Goal: Contribute content: Add original content to the website for others to see

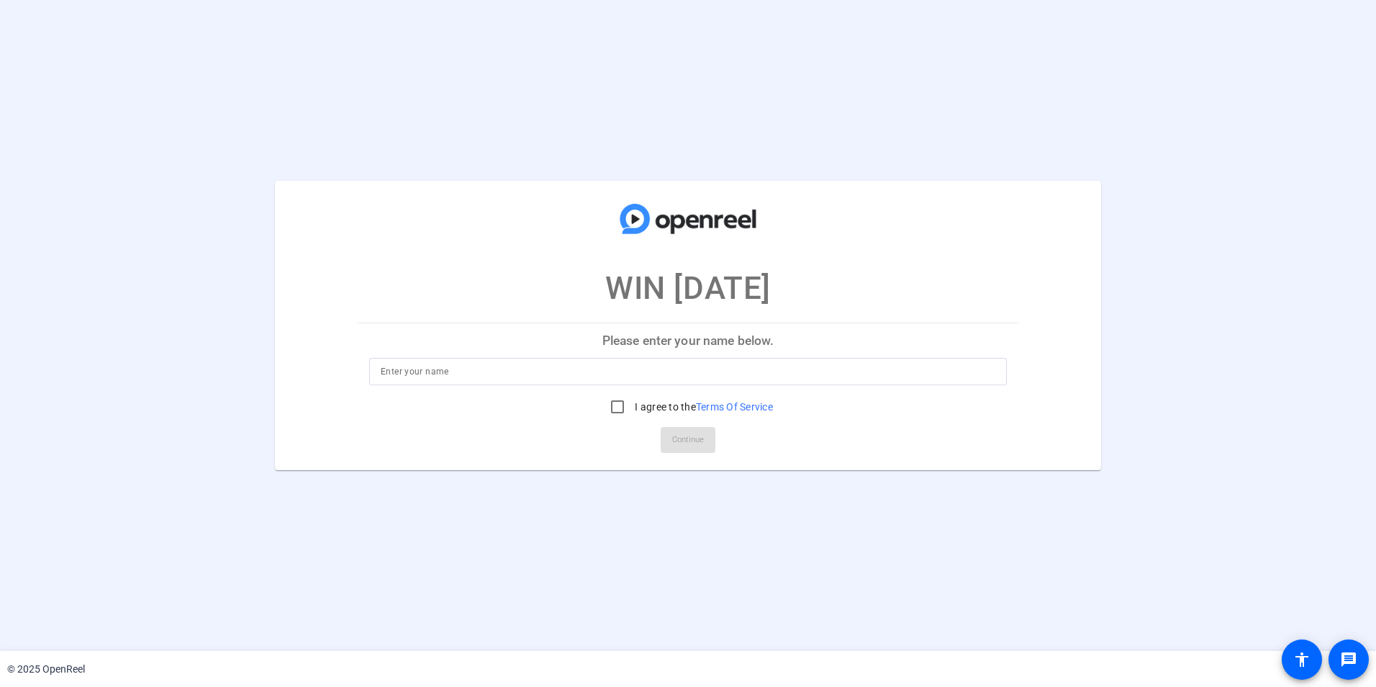
click at [494, 376] on input at bounding box center [688, 371] width 615 height 17
type input "[PERSON_NAME]"
drag, startPoint x: 613, startPoint y: 405, endPoint x: 613, endPoint y: 423, distance: 18.0
click at [610, 408] on input "I agree to the Terms Of Service" at bounding box center [617, 406] width 29 height 29
checkbox input "true"
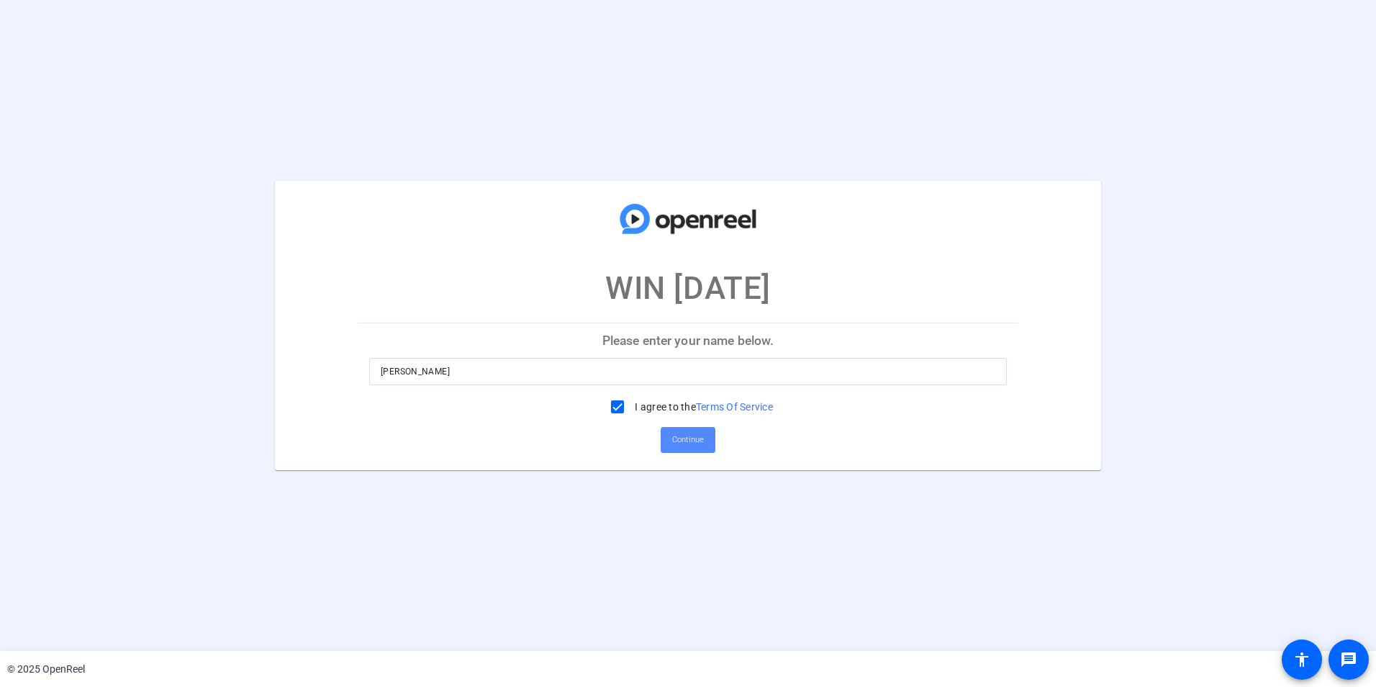
drag, startPoint x: 682, startPoint y: 437, endPoint x: 680, endPoint y: 444, distance: 7.3
click at [683, 438] on span "Continue" at bounding box center [688, 440] width 32 height 22
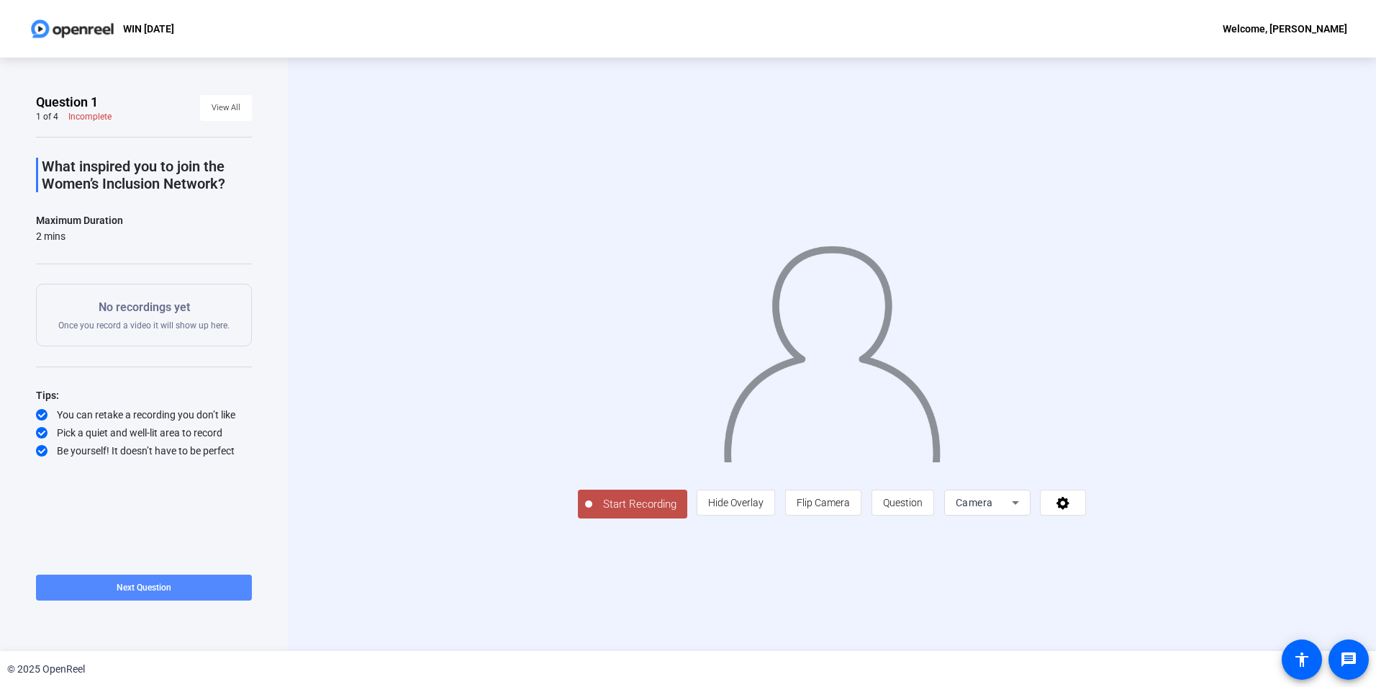
click at [140, 584] on span "Next Question" at bounding box center [144, 587] width 55 height 10
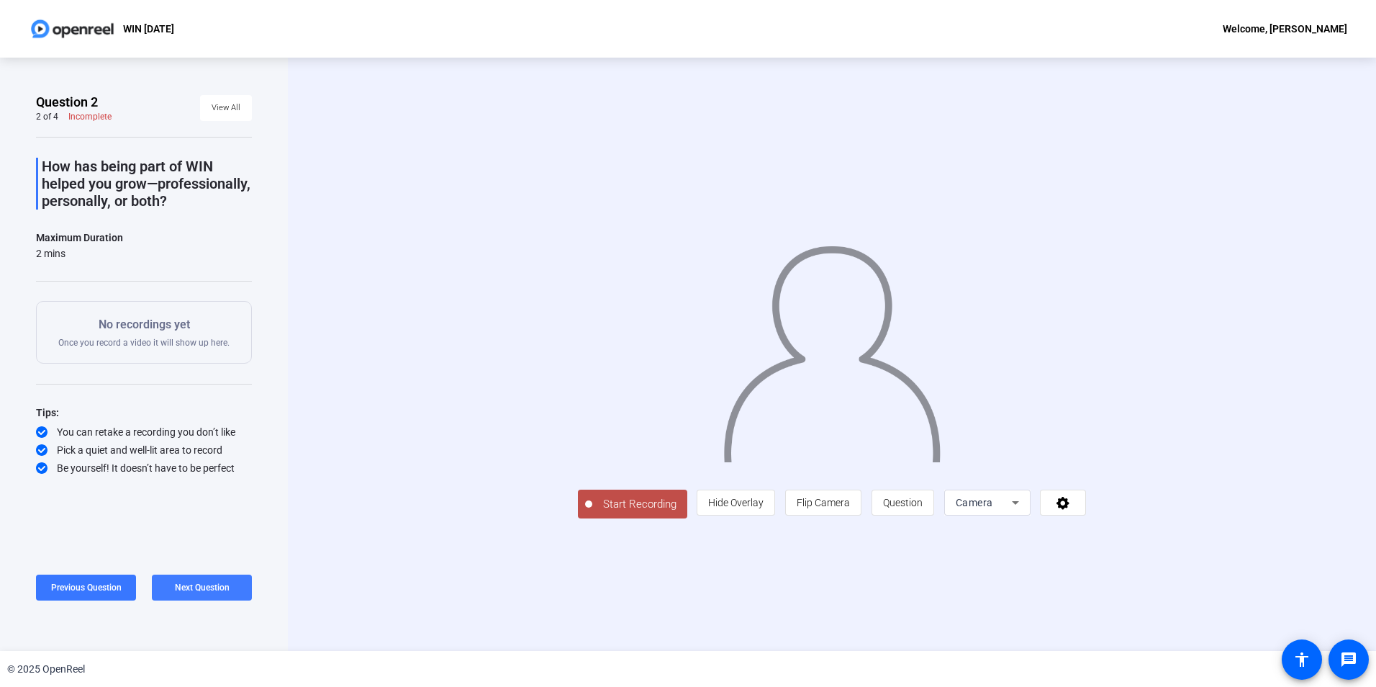
click at [214, 582] on span "Next Question" at bounding box center [202, 588] width 55 height 12
click at [104, 584] on span "Previous Question" at bounding box center [86, 587] width 71 height 10
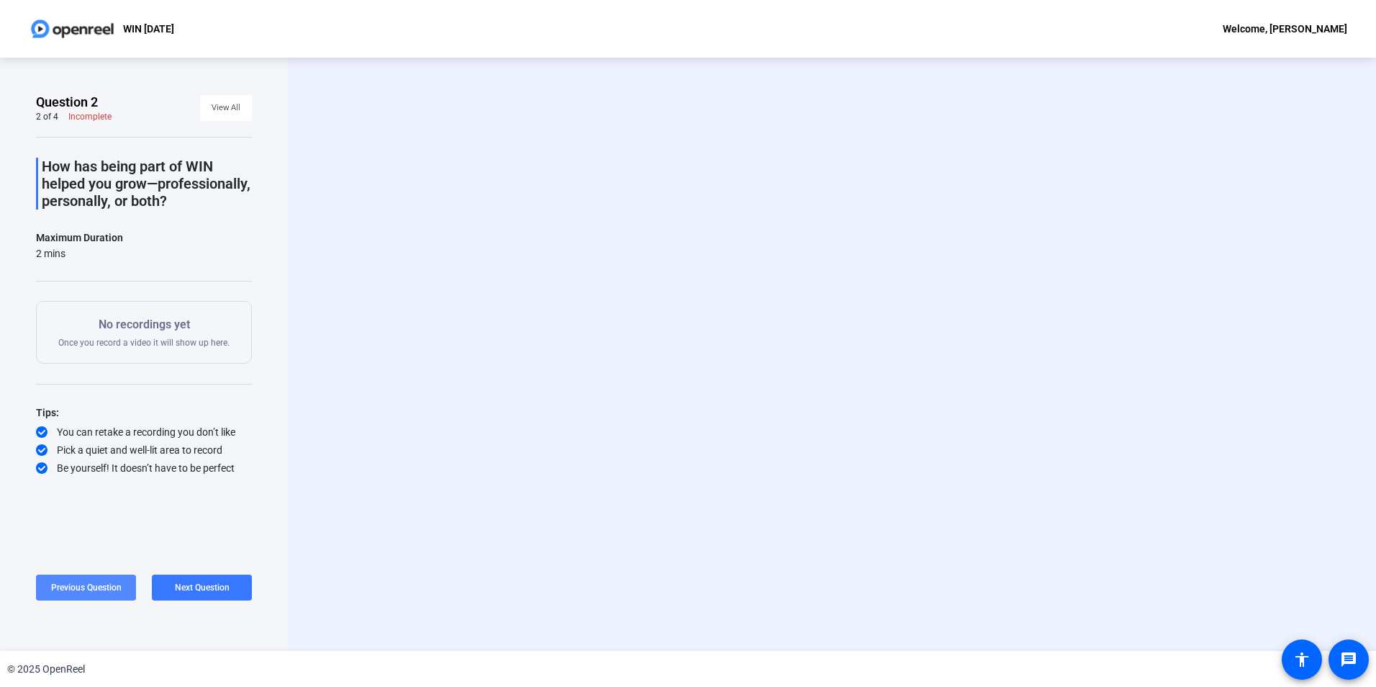
click at [103, 586] on span "Previous Question" at bounding box center [86, 587] width 71 height 10
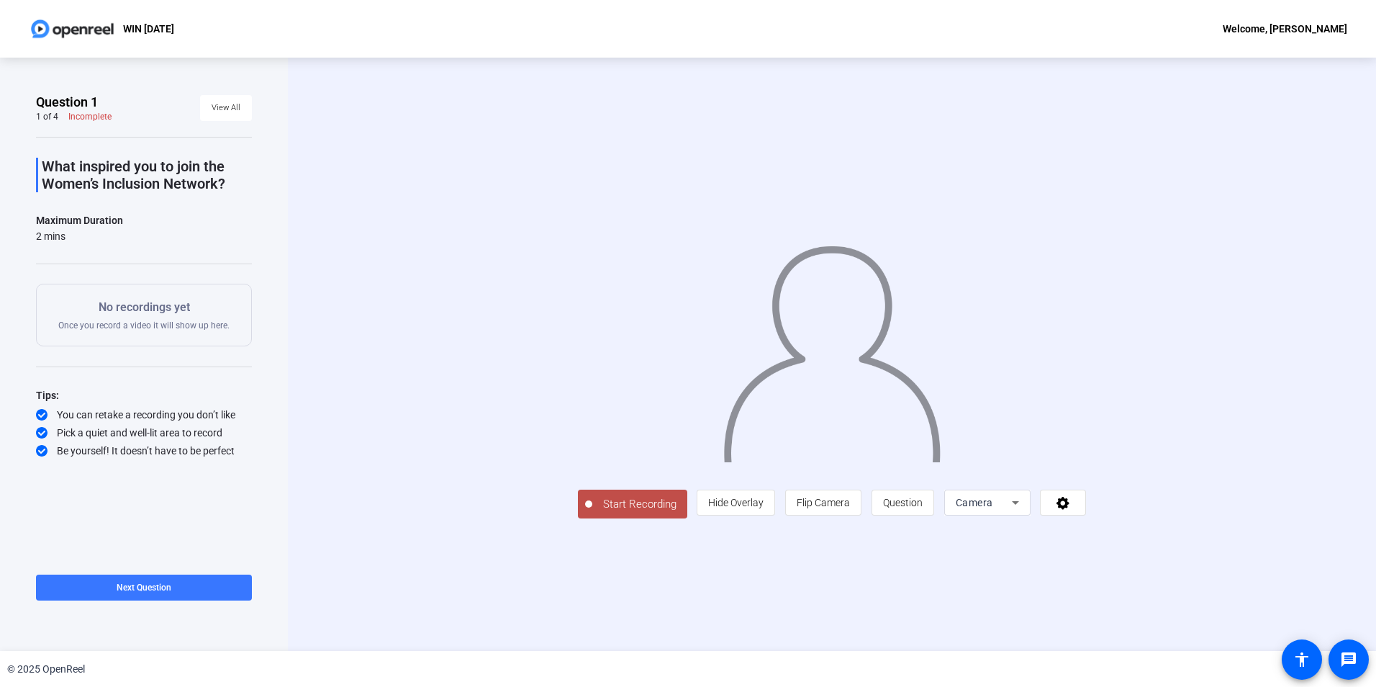
click at [592, 512] on span "Start Recording" at bounding box center [639, 504] width 95 height 17
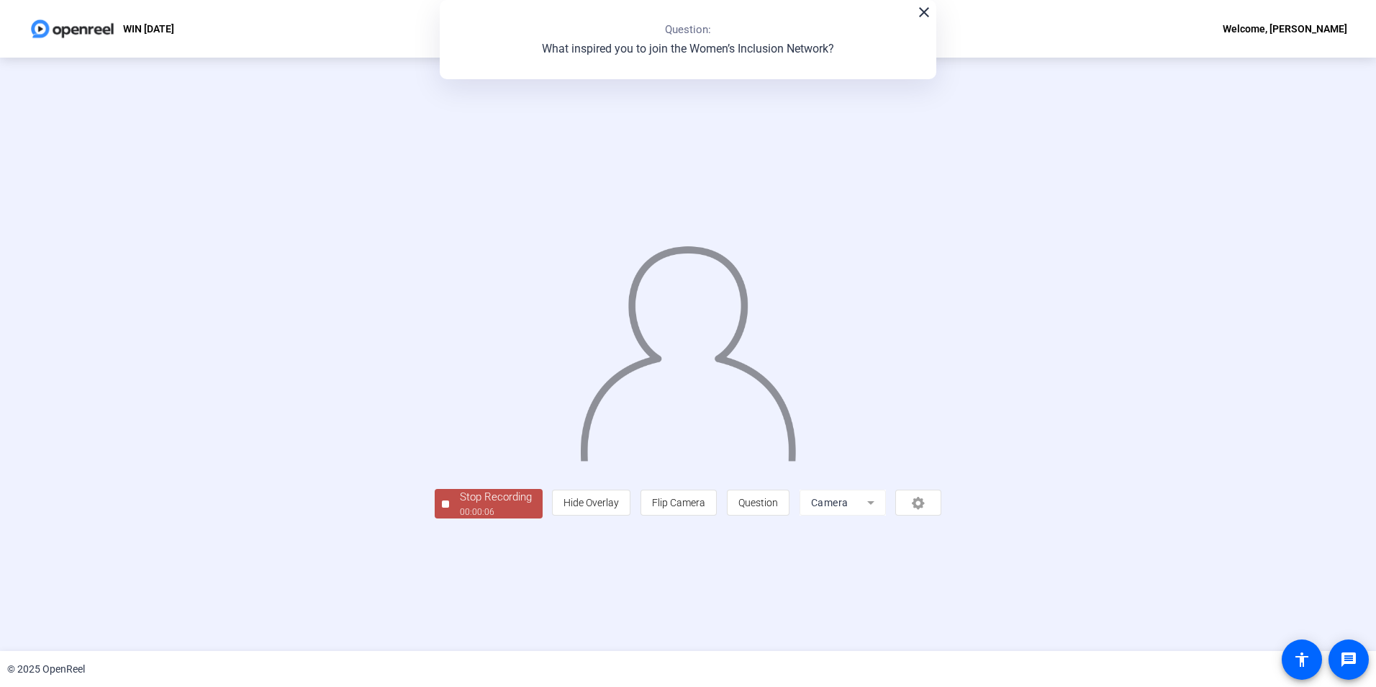
click at [460, 505] on div "Stop Recording" at bounding box center [496, 497] width 72 height 17
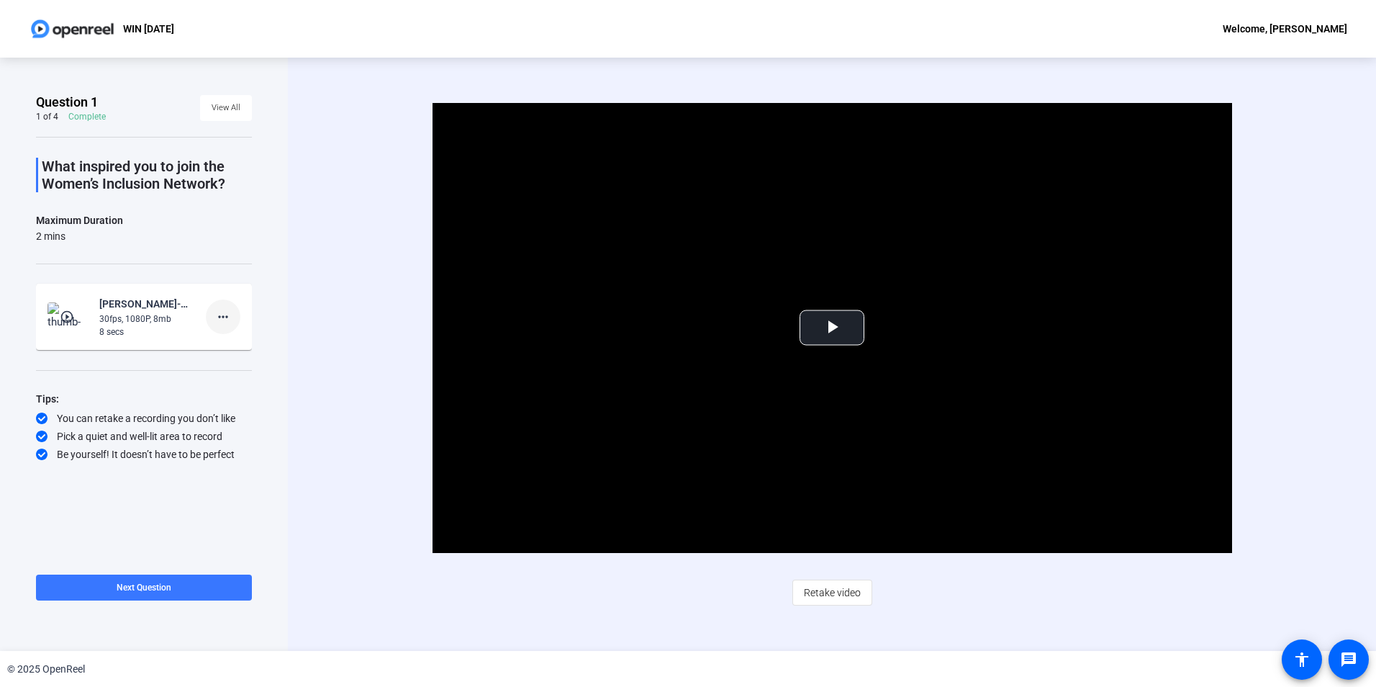
click at [219, 316] on mat-icon "more_horiz" at bounding box center [222, 316] width 17 height 17
click at [231, 345] on span "Delete clip" at bounding box center [246, 346] width 58 height 17
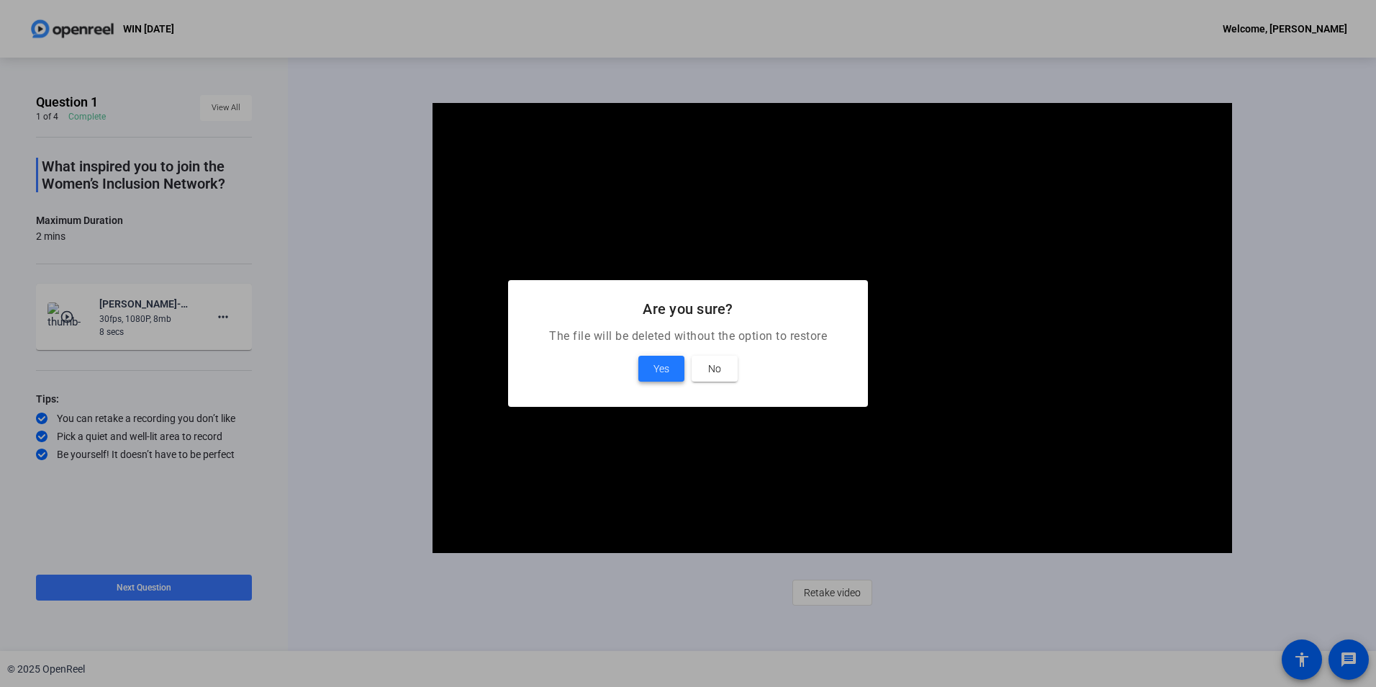
click at [656, 361] on span "Yes" at bounding box center [662, 368] width 16 height 17
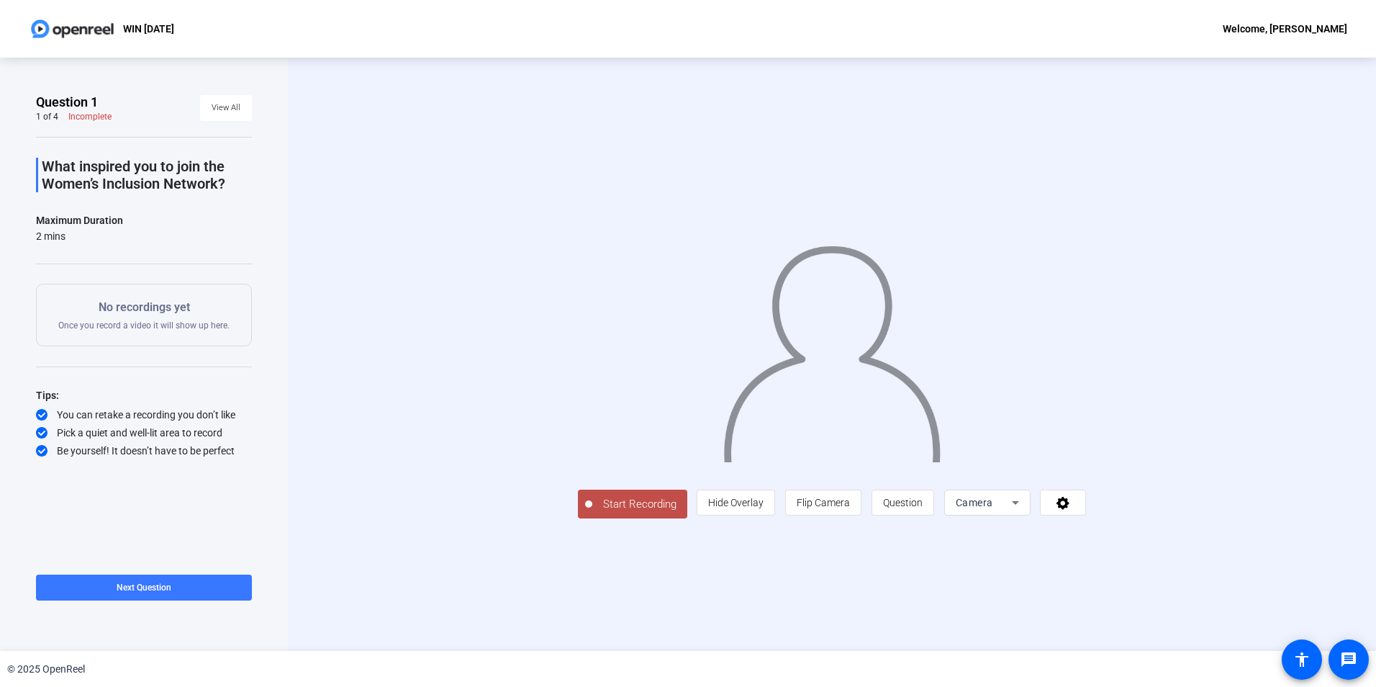
click at [592, 512] on span "Start Recording" at bounding box center [639, 504] width 95 height 17
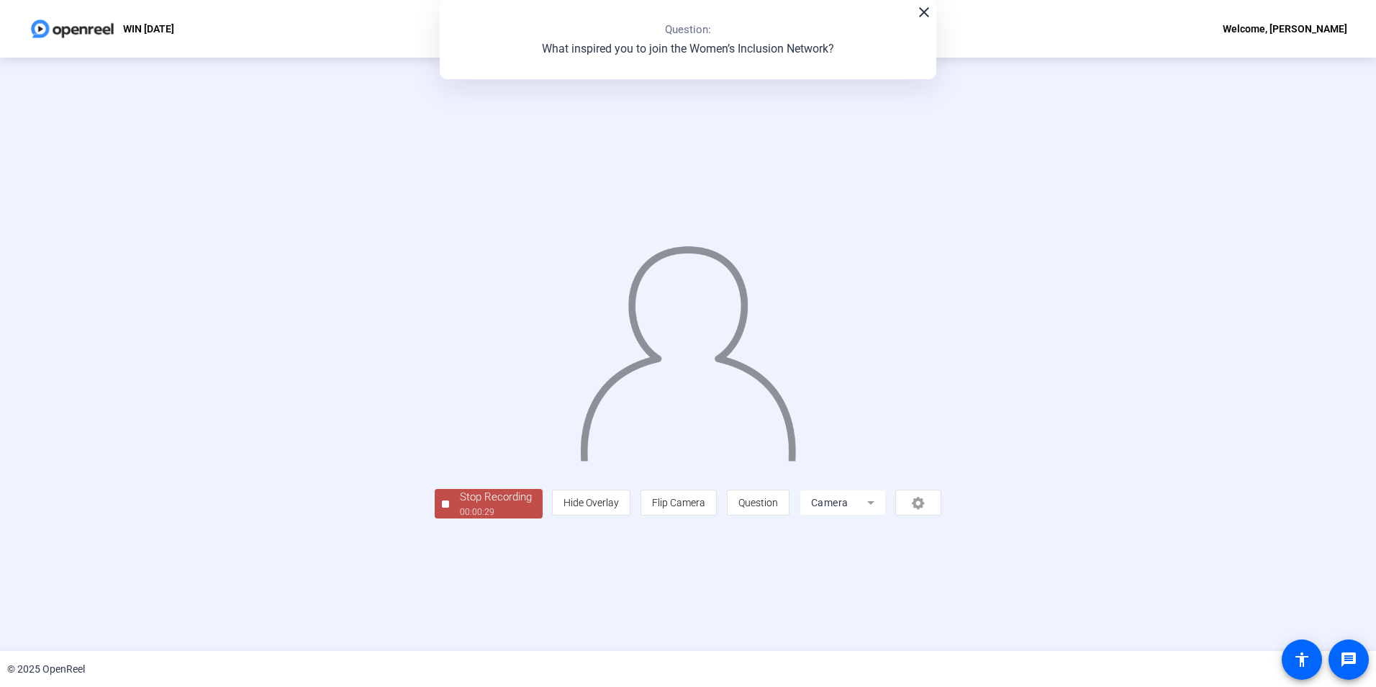
click at [460, 505] on div "Stop Recording" at bounding box center [496, 497] width 72 height 17
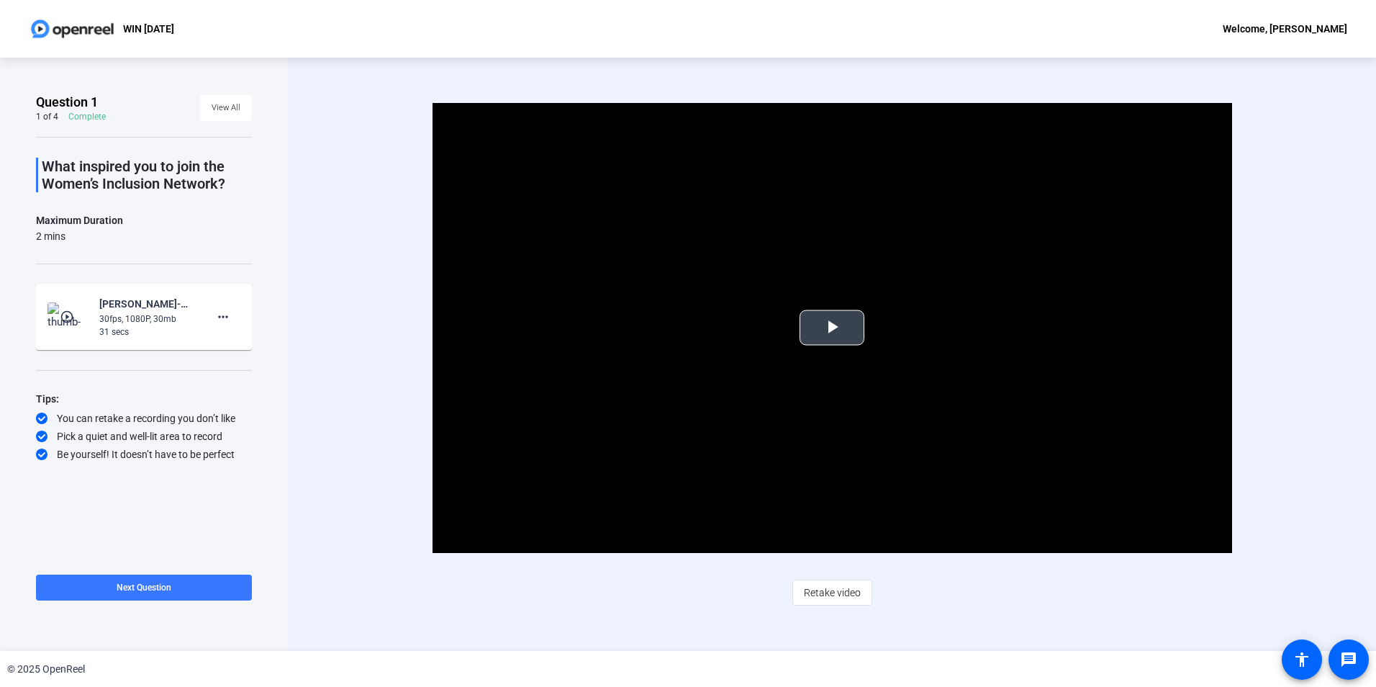
click at [832, 327] on span "Video Player" at bounding box center [832, 327] width 0 height 0
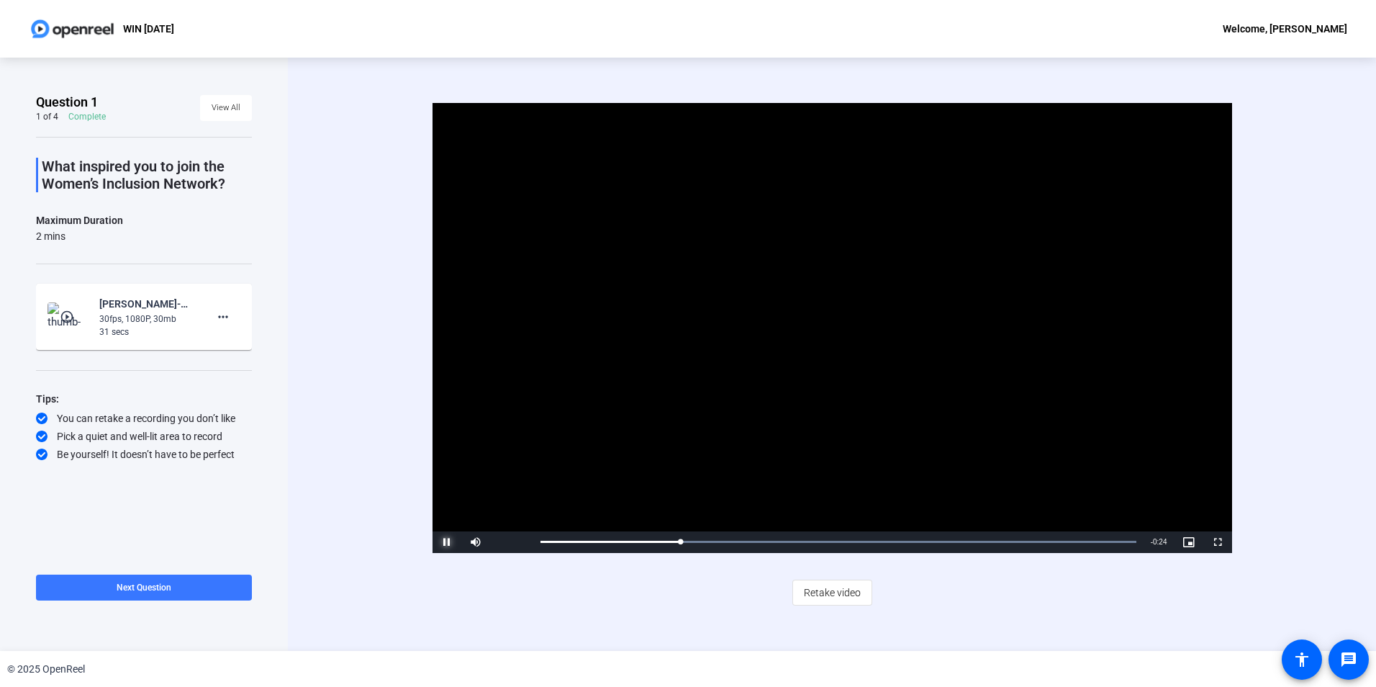
drag, startPoint x: 452, startPoint y: 541, endPoint x: 466, endPoint y: 540, distance: 13.8
click at [455, 542] on span "Video Player" at bounding box center [447, 542] width 29 height 0
click at [448, 542] on span "Video Player" at bounding box center [447, 542] width 29 height 0
drag, startPoint x: 448, startPoint y: 542, endPoint x: 456, endPoint y: 544, distance: 8.9
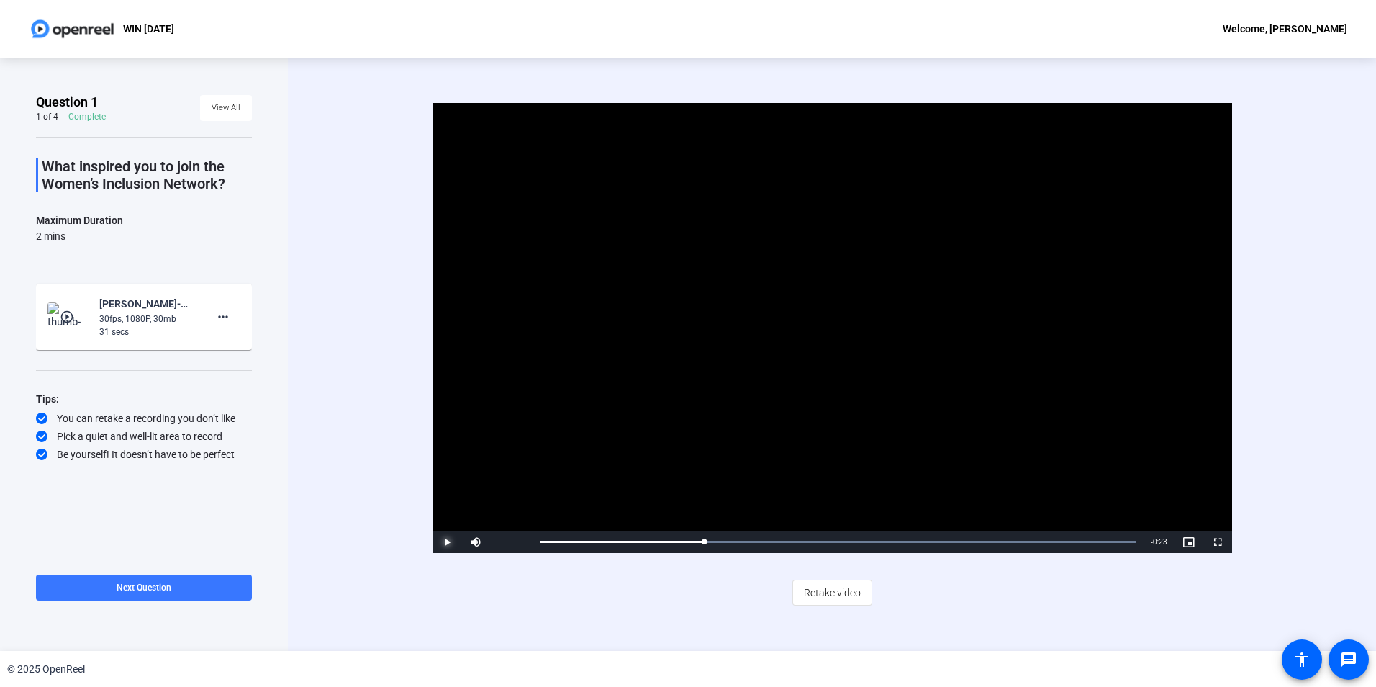
click at [448, 542] on span "Video Player" at bounding box center [447, 542] width 29 height 0
drag, startPoint x: 718, startPoint y: 543, endPoint x: 543, endPoint y: 544, distance: 174.9
click at [542, 541] on div "Loaded : 100.00% 0:00 0:09" at bounding box center [839, 542] width 596 height 4
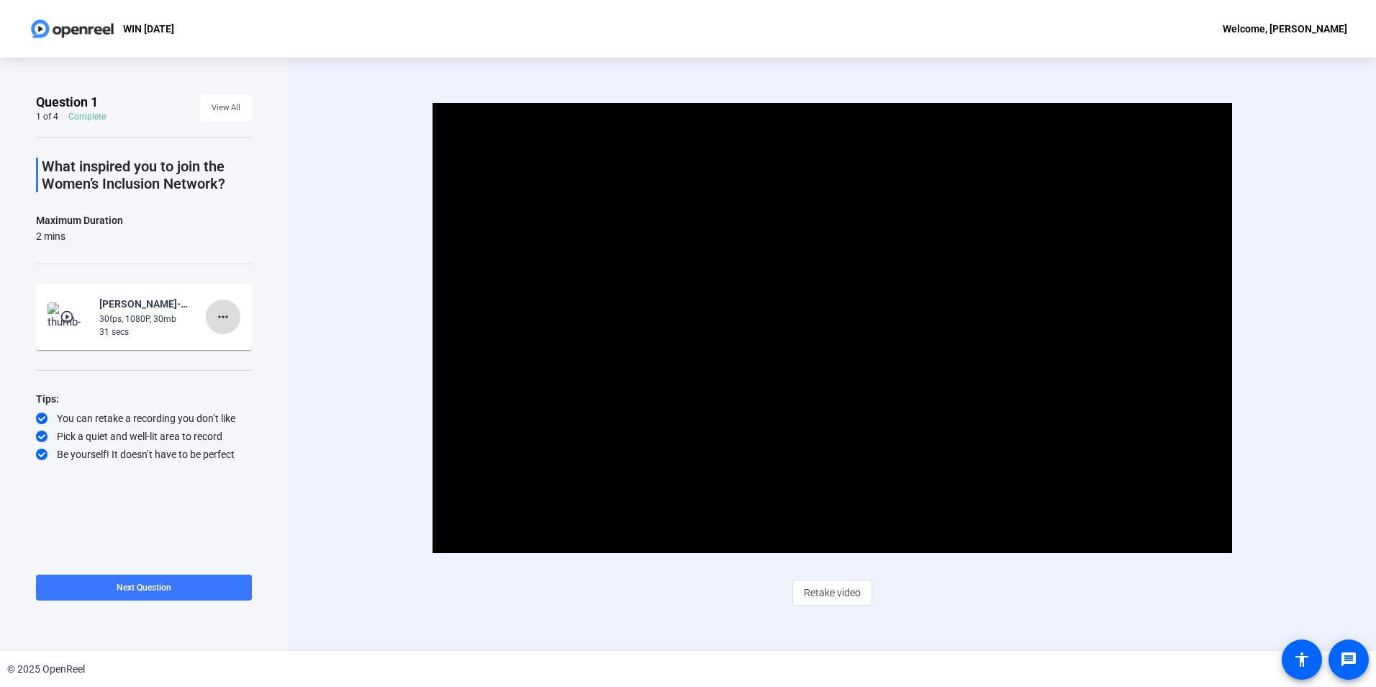
click at [223, 315] on mat-icon "more_horiz" at bounding box center [222, 316] width 17 height 17
click at [254, 348] on span "Delete clip" at bounding box center [246, 346] width 58 height 17
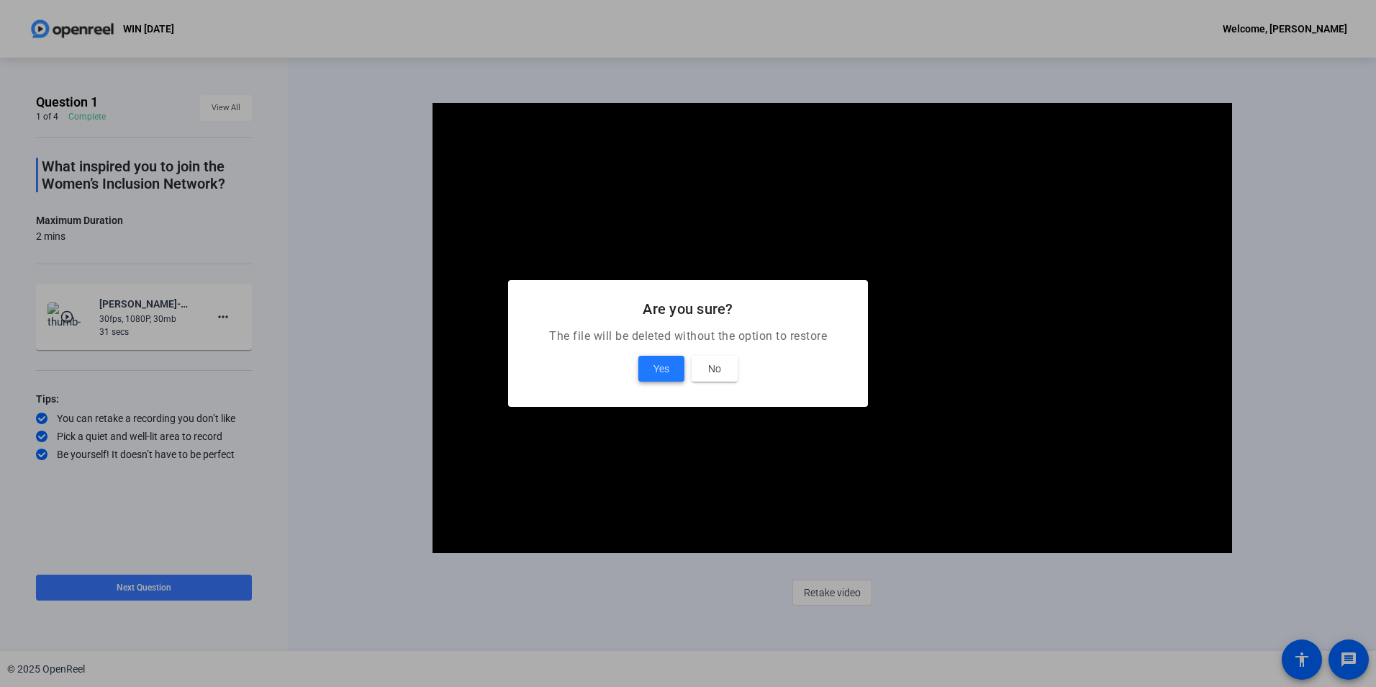
drag, startPoint x: 648, startPoint y: 371, endPoint x: 636, endPoint y: 377, distance: 14.5
click at [648, 372] on span at bounding box center [661, 368] width 46 height 35
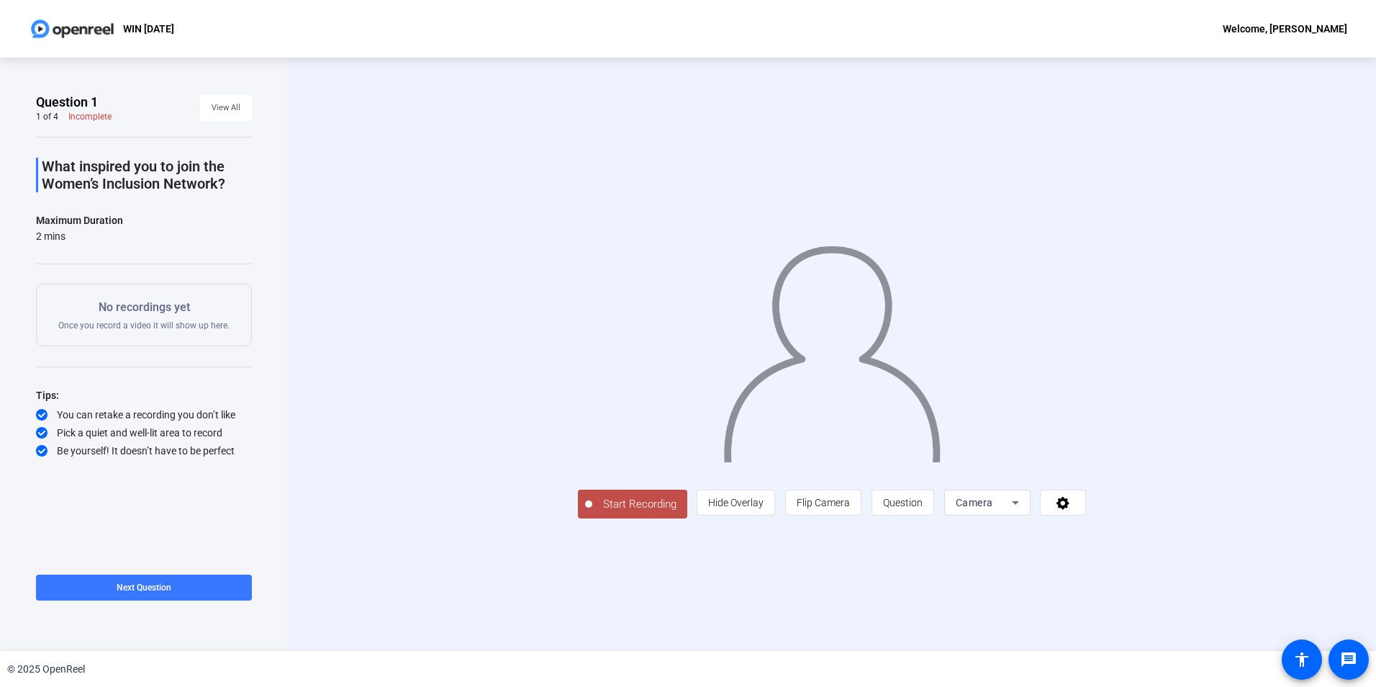
click at [592, 512] on span "Start Recording" at bounding box center [639, 504] width 95 height 17
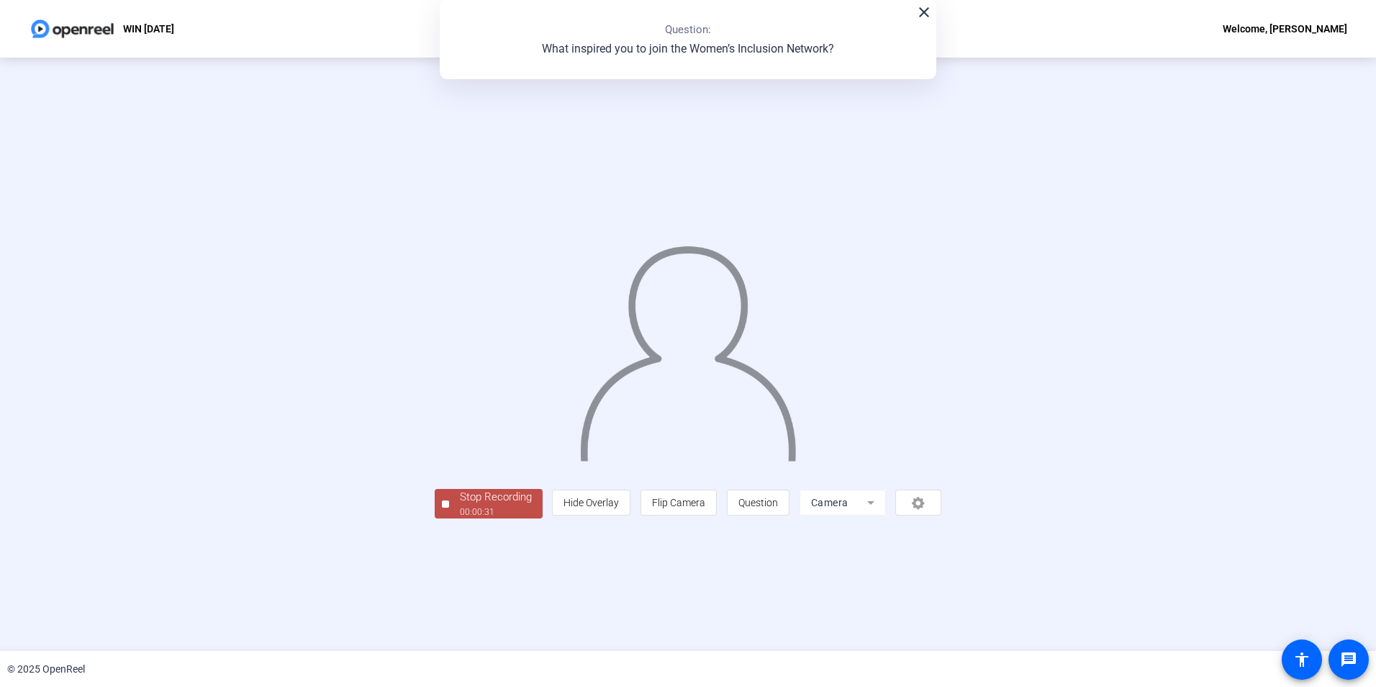
click at [449, 518] on span "Stop Recording 00:00:31" at bounding box center [496, 504] width 94 height 30
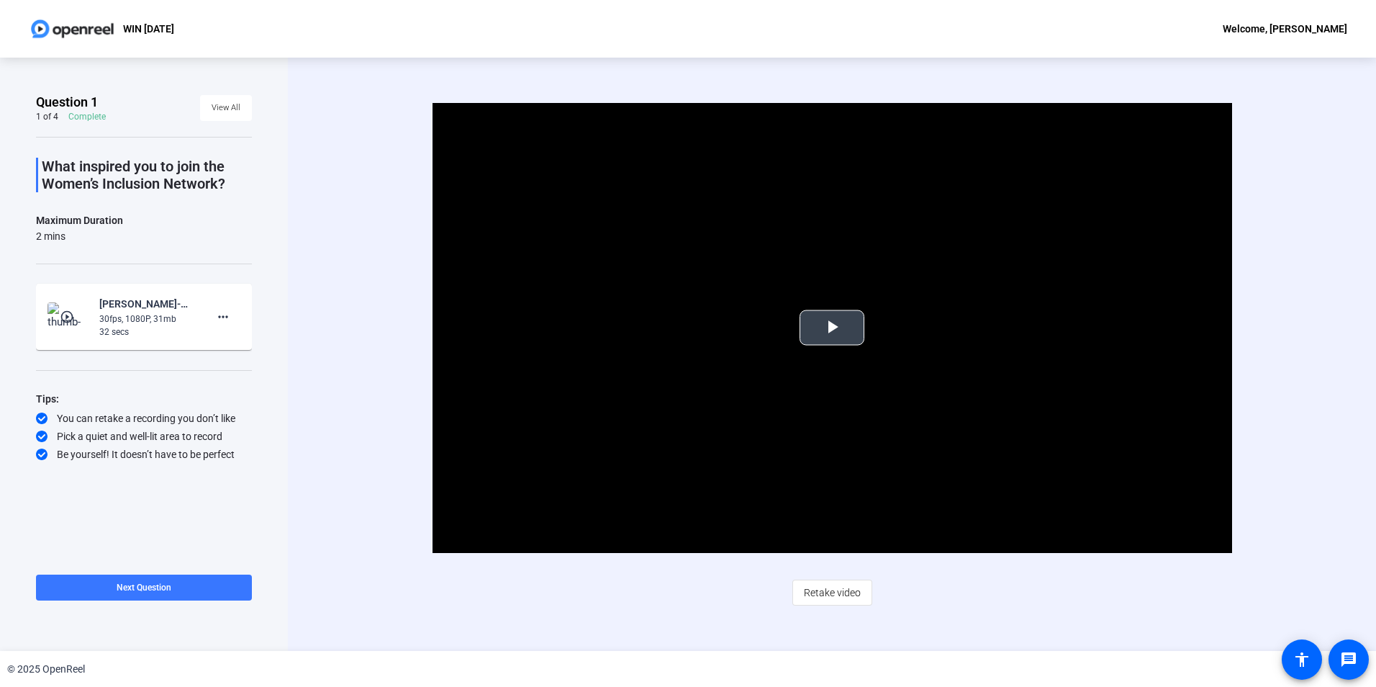
click at [832, 327] on span "Video Player" at bounding box center [832, 327] width 0 height 0
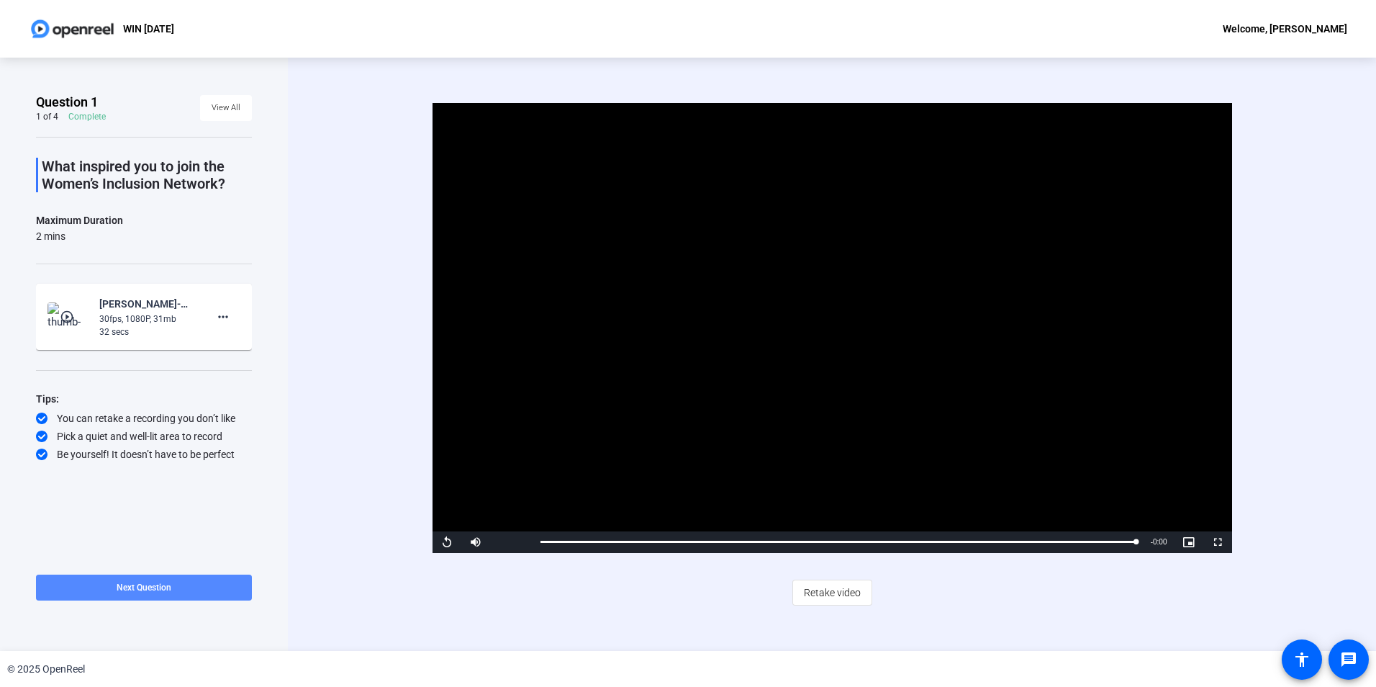
click at [184, 583] on span at bounding box center [144, 587] width 216 height 35
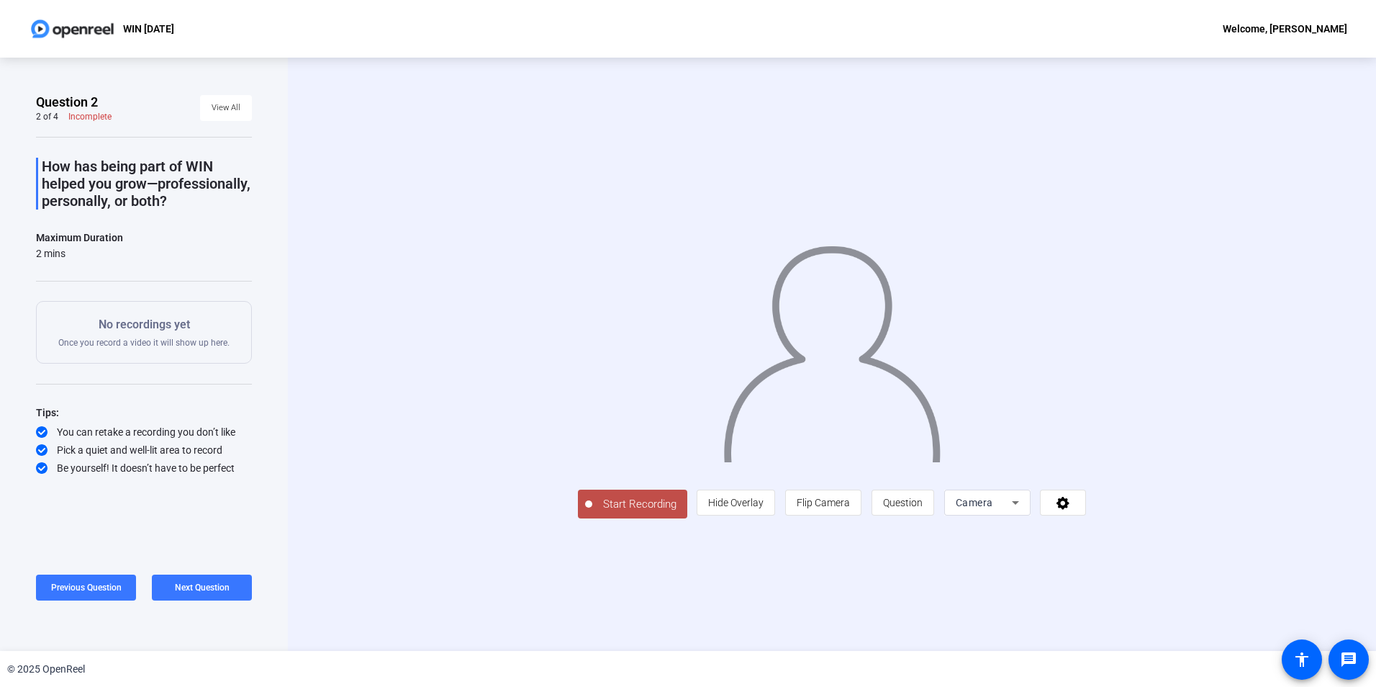
click at [592, 512] on span "Start Recording" at bounding box center [639, 504] width 95 height 17
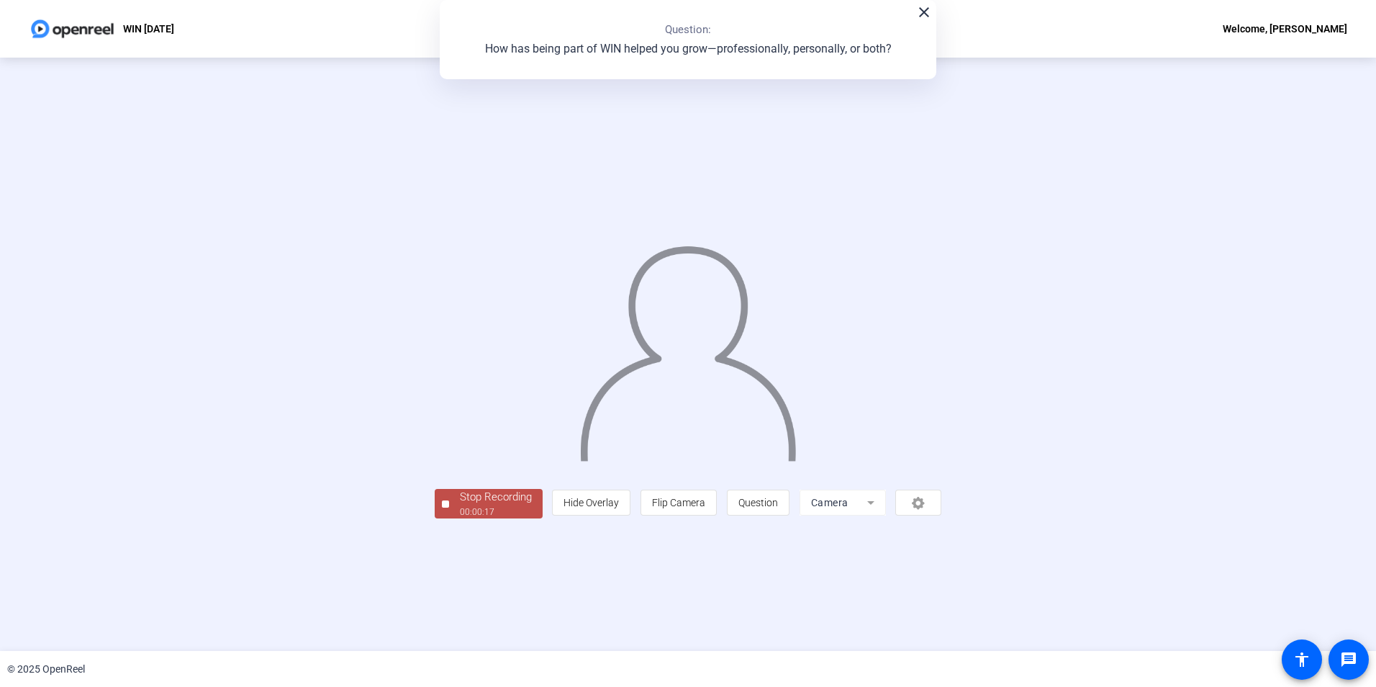
click at [460, 518] on div "00:00:17" at bounding box center [496, 511] width 72 height 13
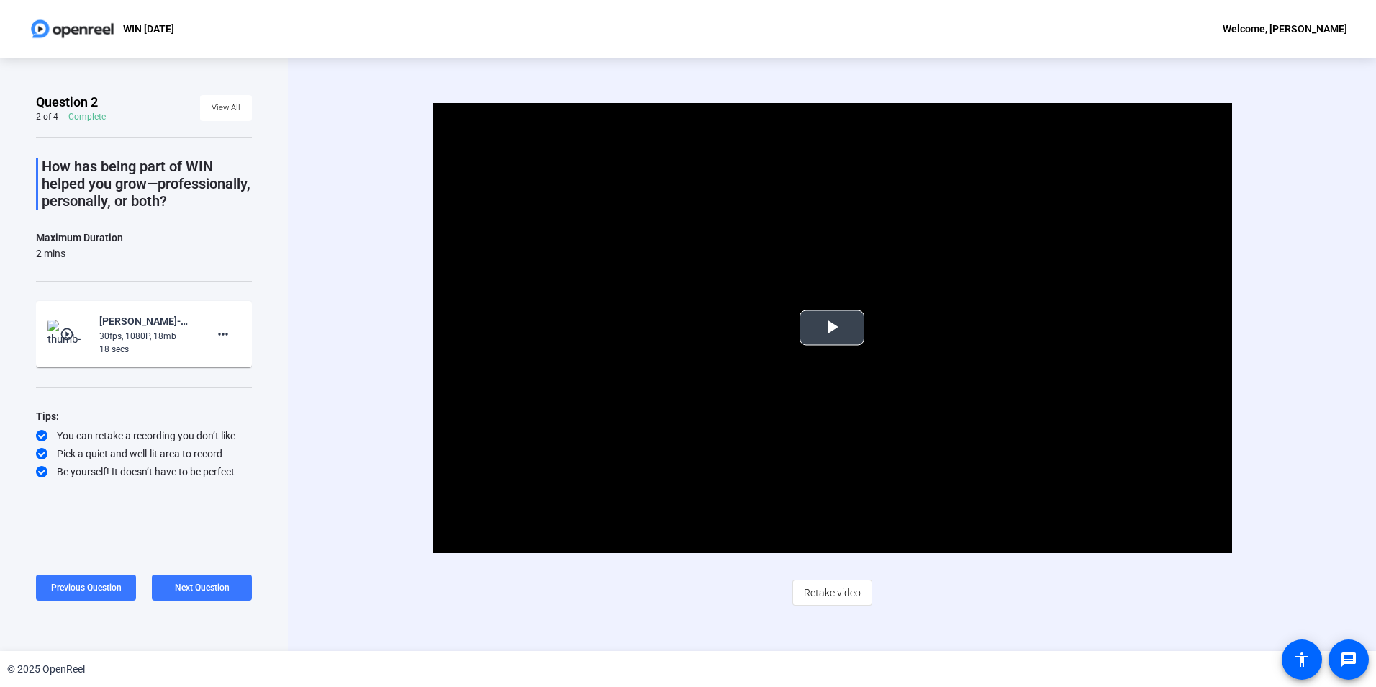
drag, startPoint x: 833, startPoint y: 327, endPoint x: 833, endPoint y: 335, distance: 7.9
click at [832, 327] on span "Video Player" at bounding box center [832, 327] width 0 height 0
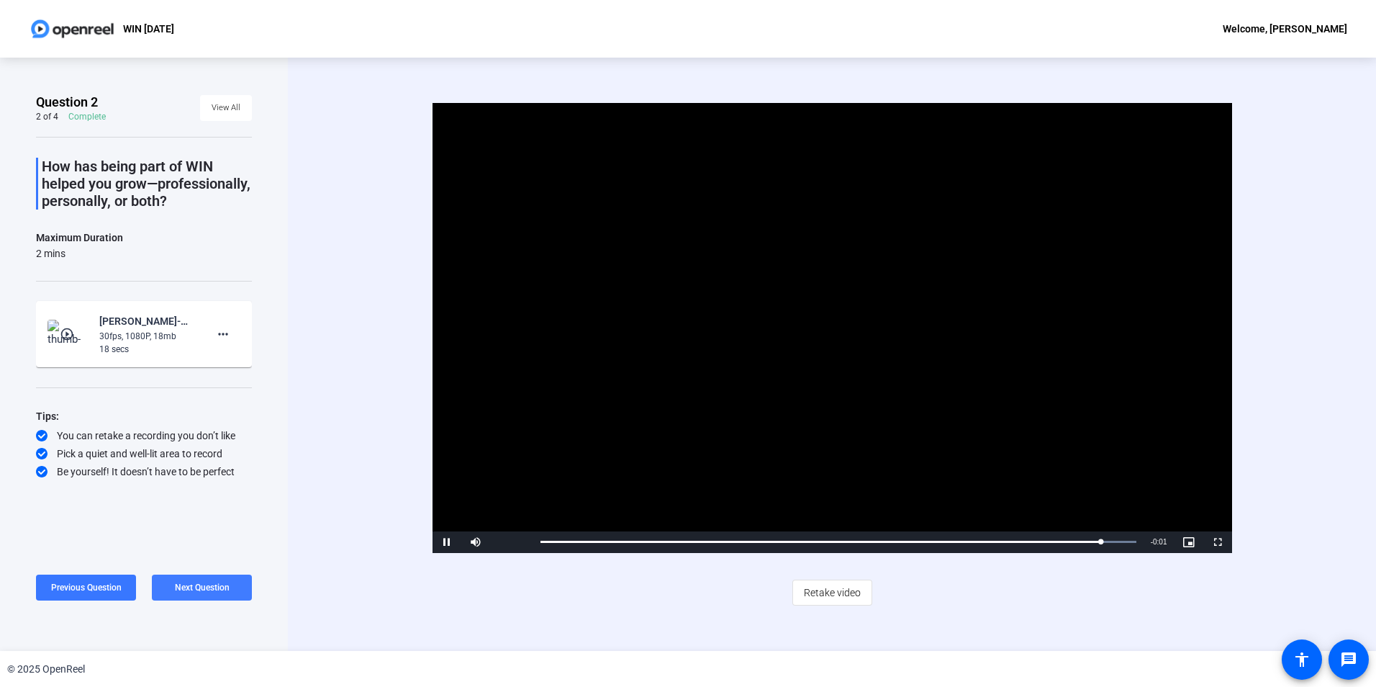
click at [234, 583] on span at bounding box center [202, 587] width 100 height 35
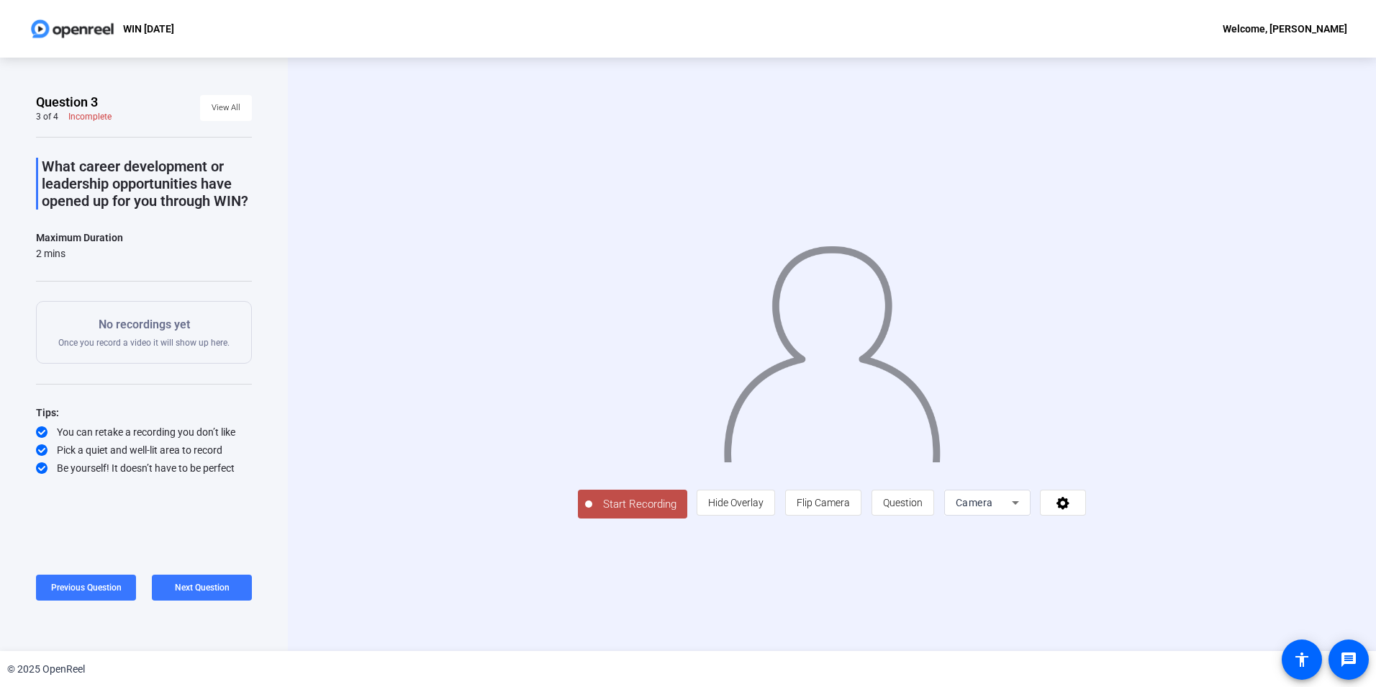
drag, startPoint x: 484, startPoint y: 587, endPoint x: 470, endPoint y: 592, distance: 15.3
click at [592, 512] on span "Start Recording" at bounding box center [639, 504] width 95 height 17
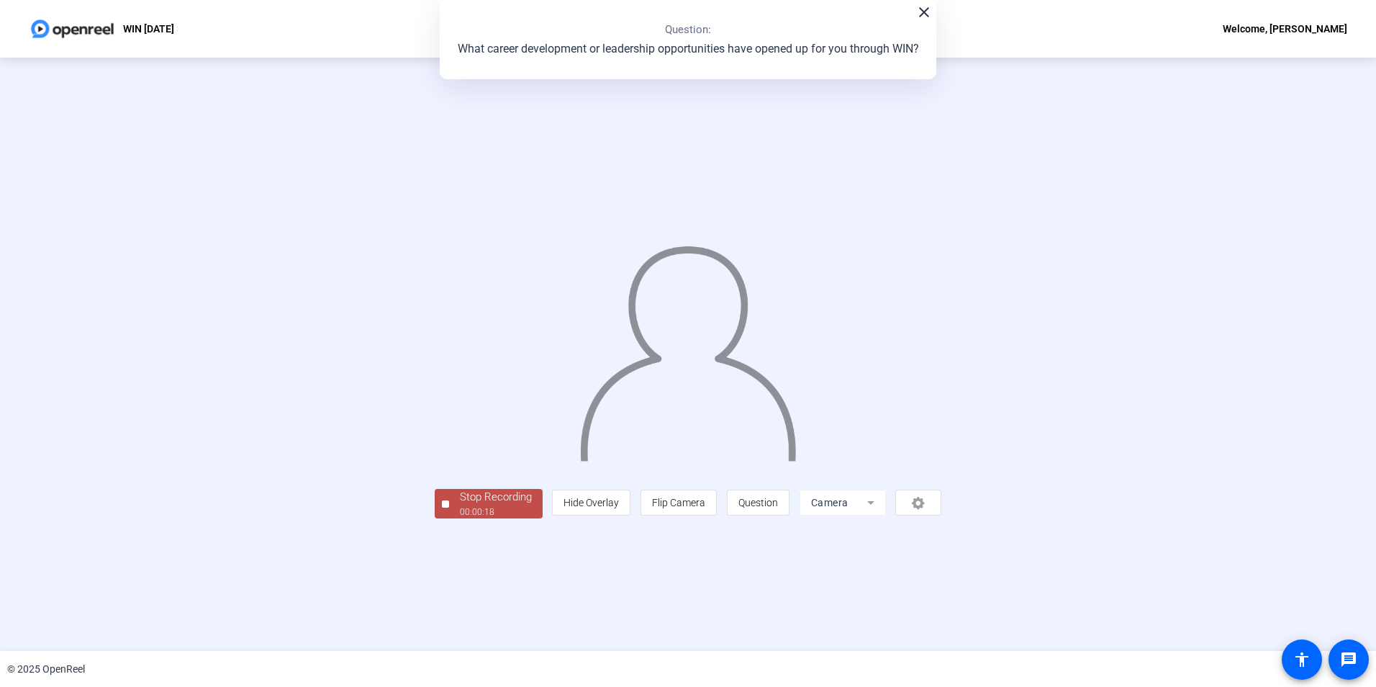
click at [460, 505] on div "Stop Recording" at bounding box center [496, 497] width 72 height 17
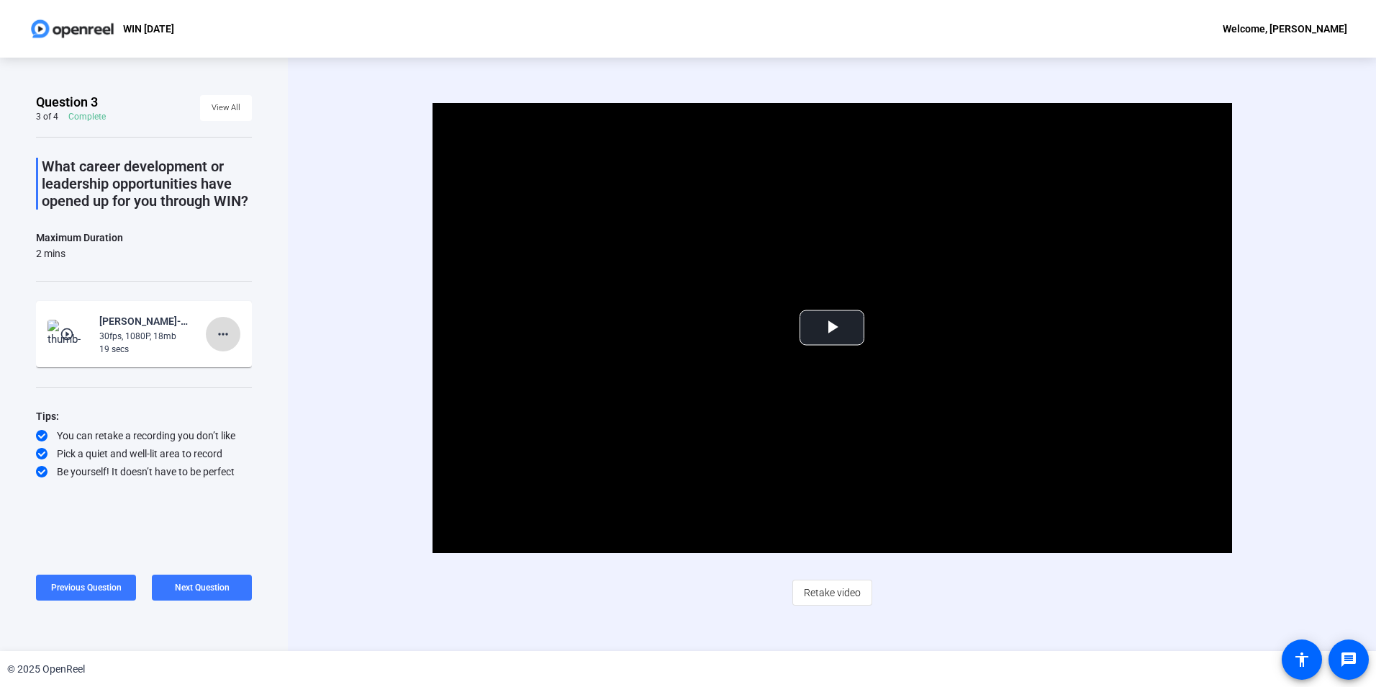
click at [225, 330] on mat-icon "more_horiz" at bounding box center [222, 333] width 17 height 17
click at [256, 364] on span "Delete clip" at bounding box center [246, 364] width 58 height 17
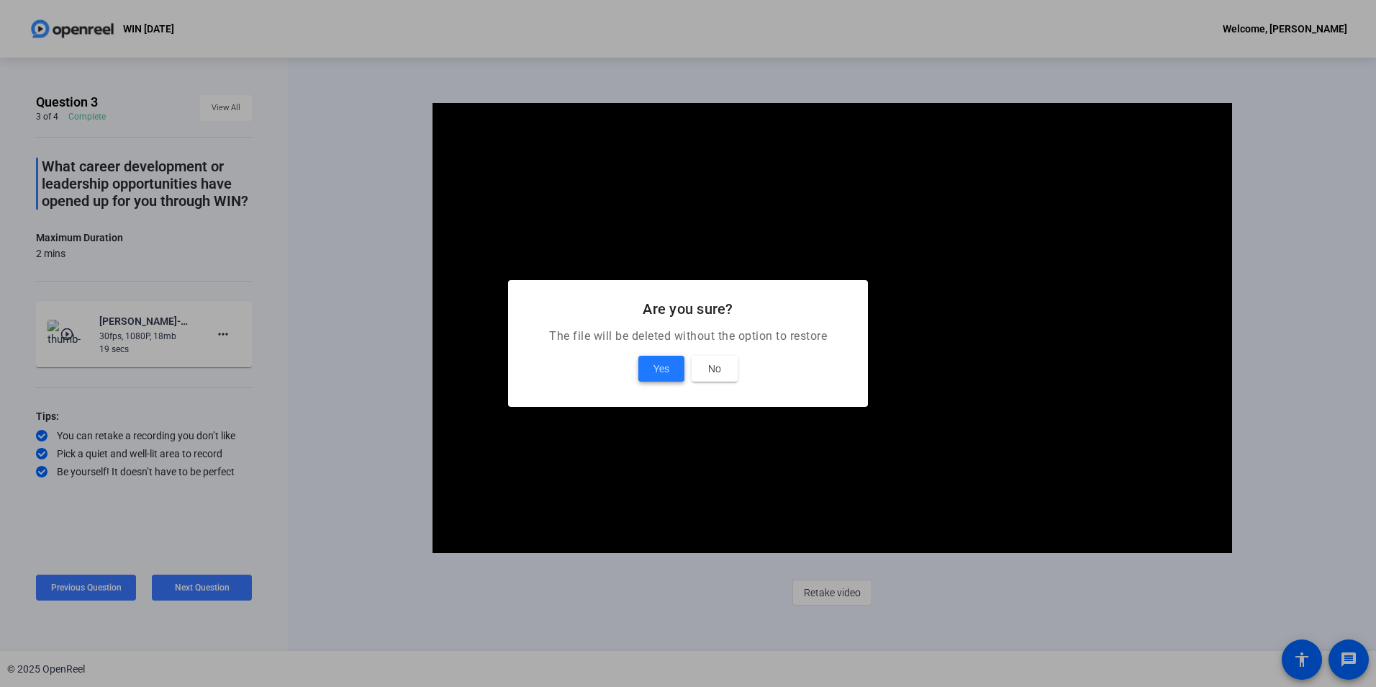
click at [659, 374] on span "Yes" at bounding box center [662, 368] width 16 height 17
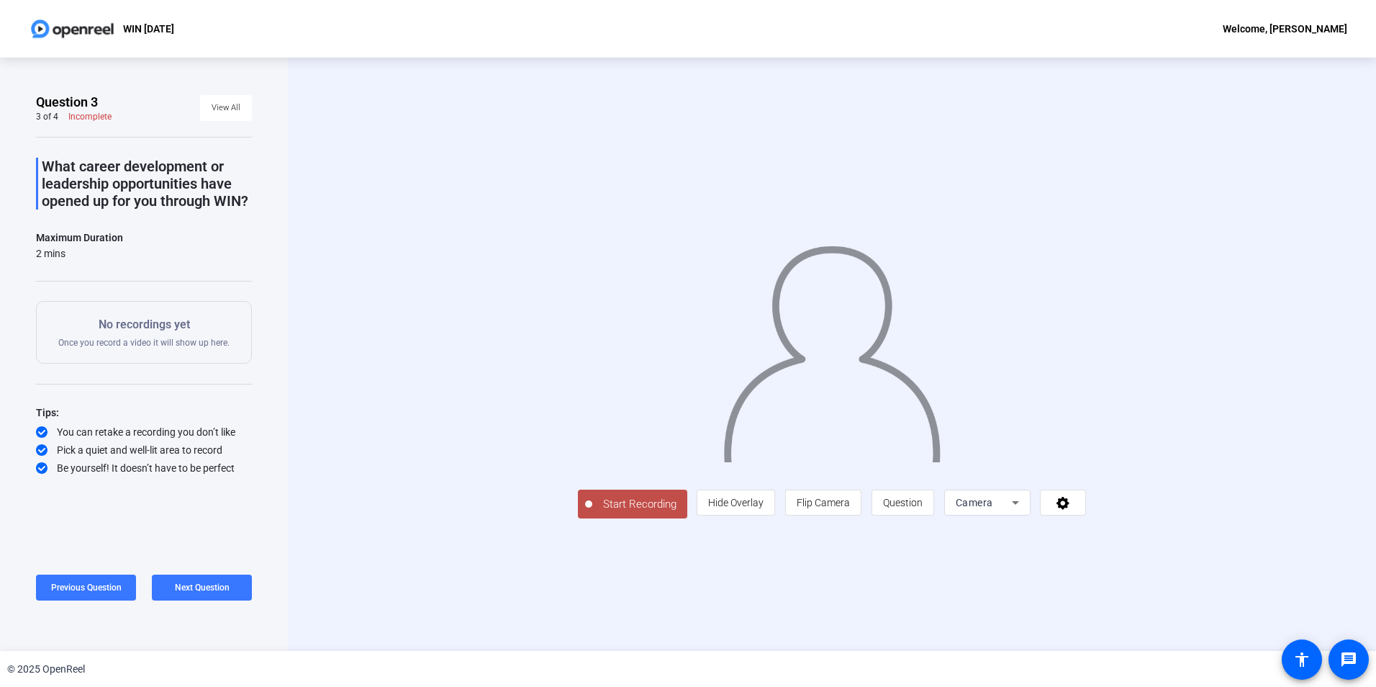
click at [592, 512] on span "Start Recording" at bounding box center [639, 504] width 95 height 17
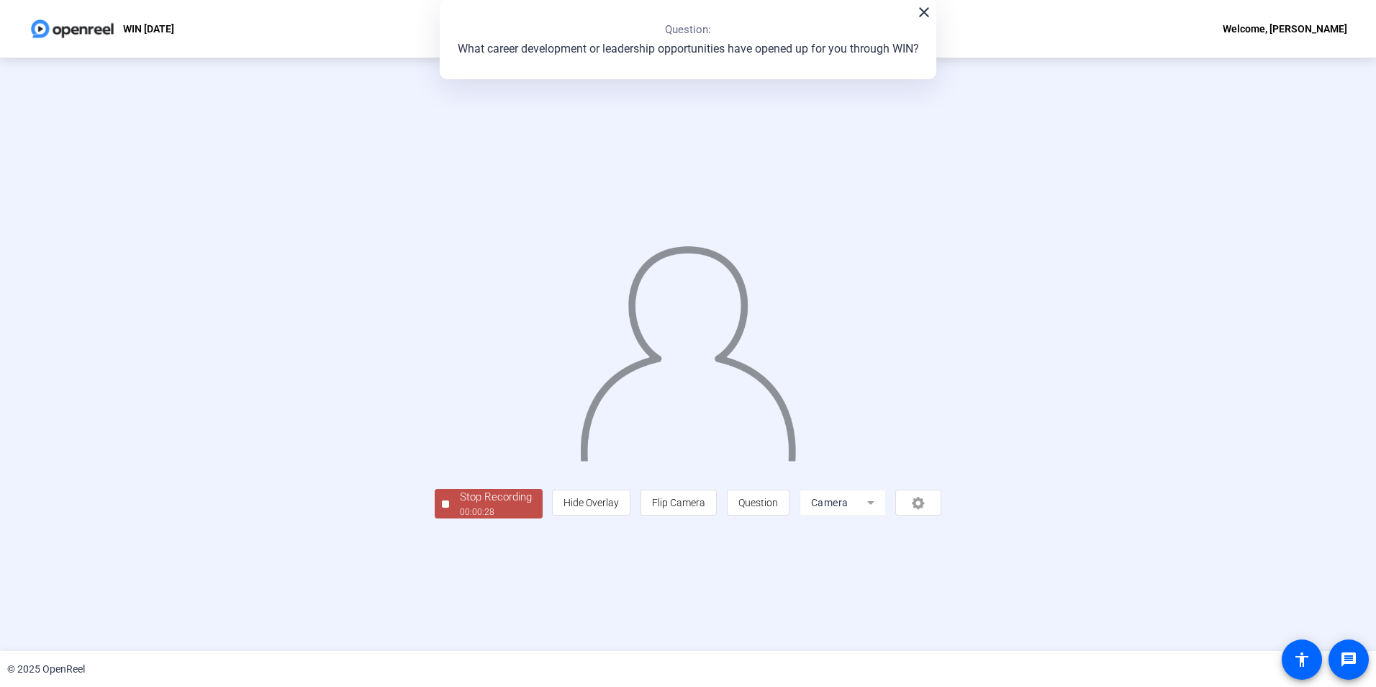
drag, startPoint x: 333, startPoint y: 577, endPoint x: 348, endPoint y: 582, distance: 15.7
click at [460, 505] on div "Stop Recording" at bounding box center [496, 497] width 72 height 17
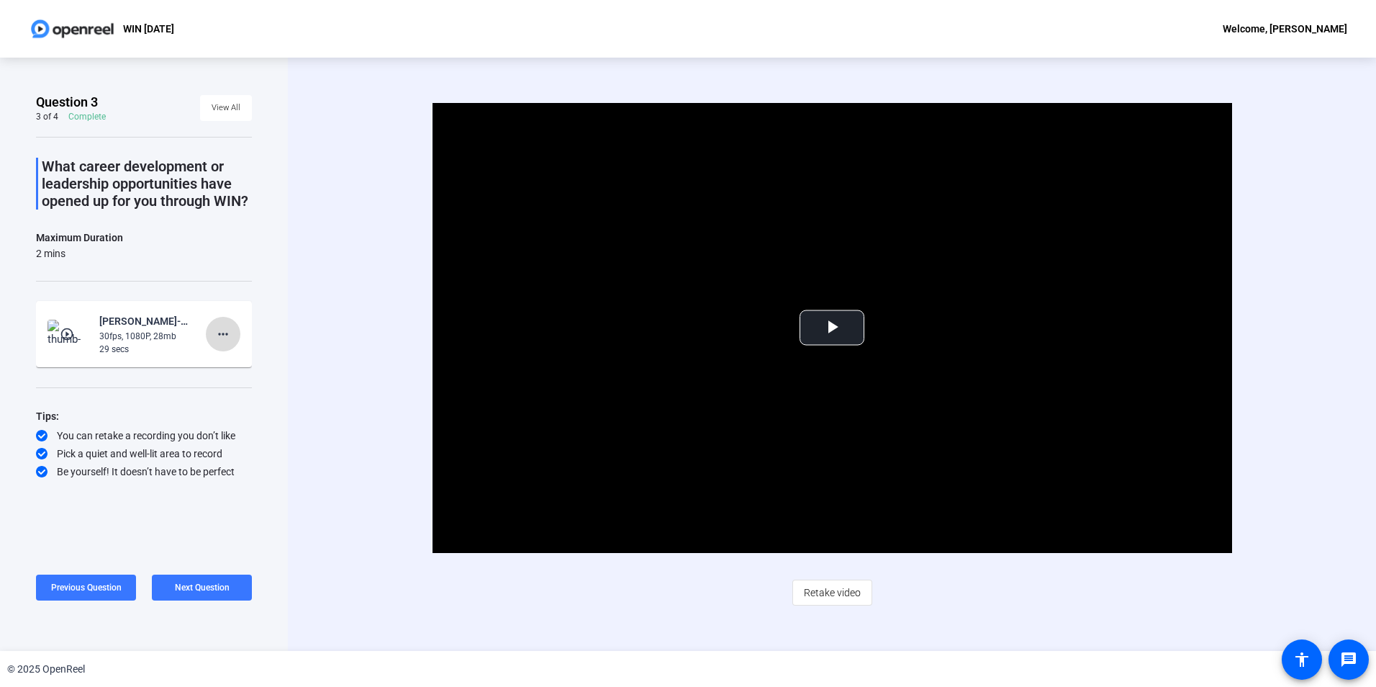
click at [224, 335] on mat-icon "more_horiz" at bounding box center [222, 333] width 17 height 17
click at [254, 363] on span "Delete clip" at bounding box center [246, 364] width 58 height 17
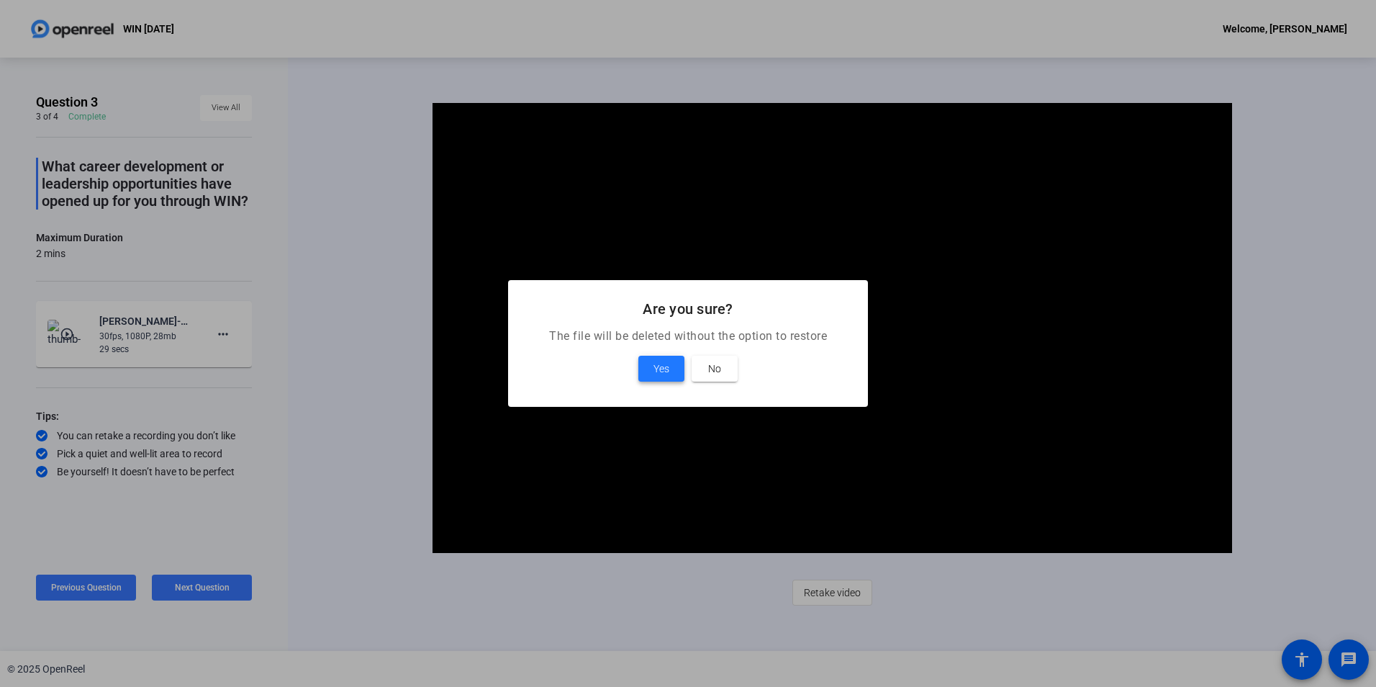
click at [656, 374] on span "Yes" at bounding box center [662, 368] width 16 height 17
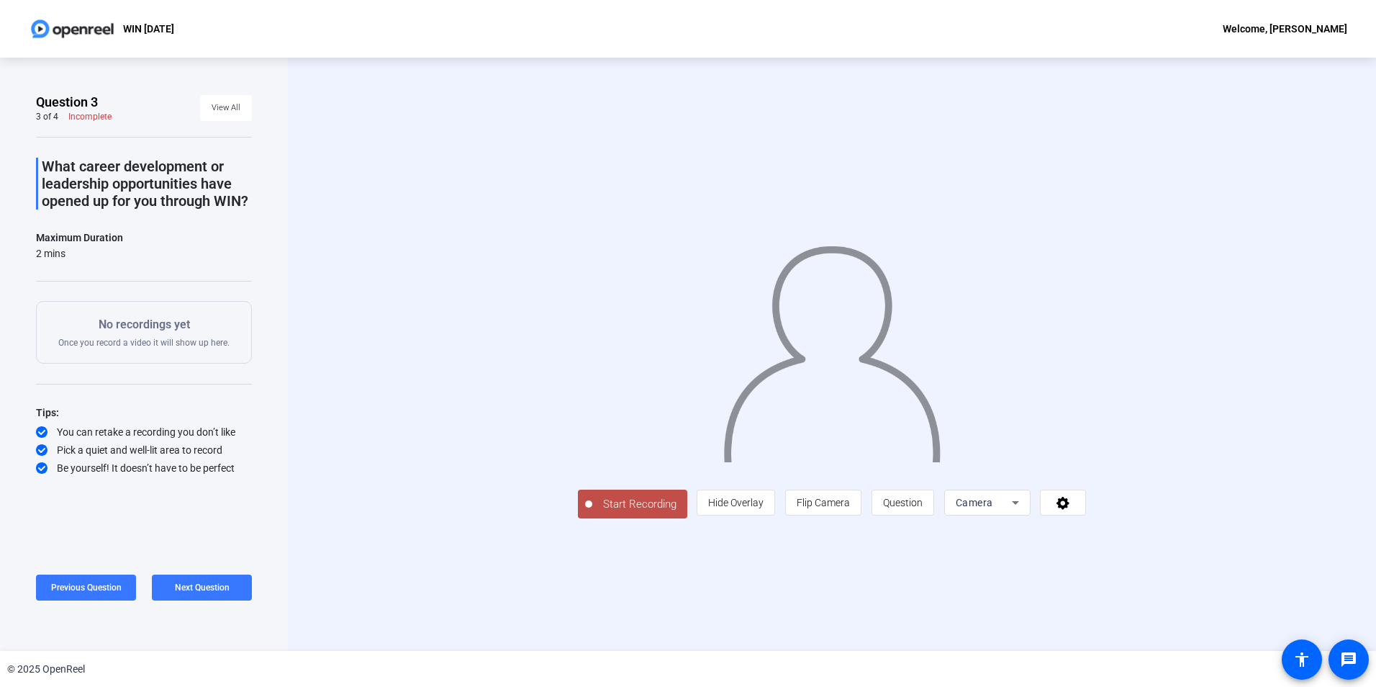
click at [592, 512] on span "Start Recording" at bounding box center [639, 504] width 95 height 17
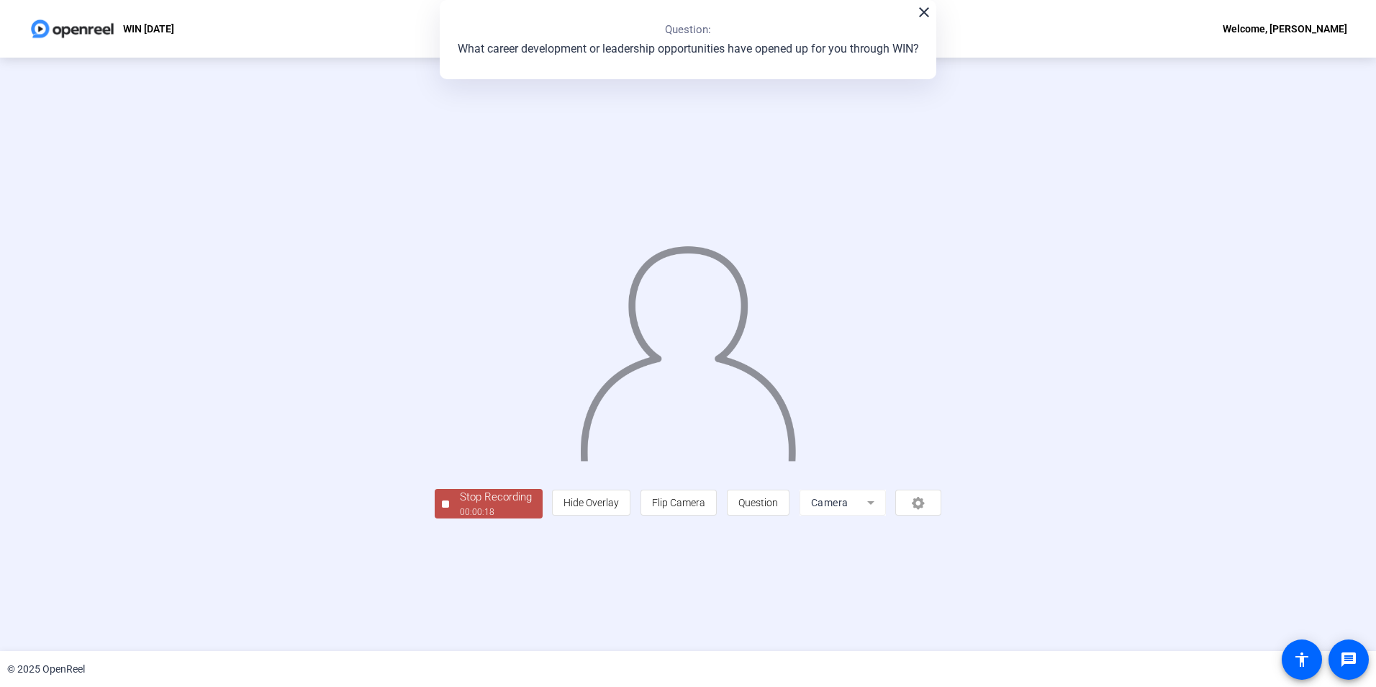
click at [460, 518] on div "00:00:18" at bounding box center [496, 511] width 72 height 13
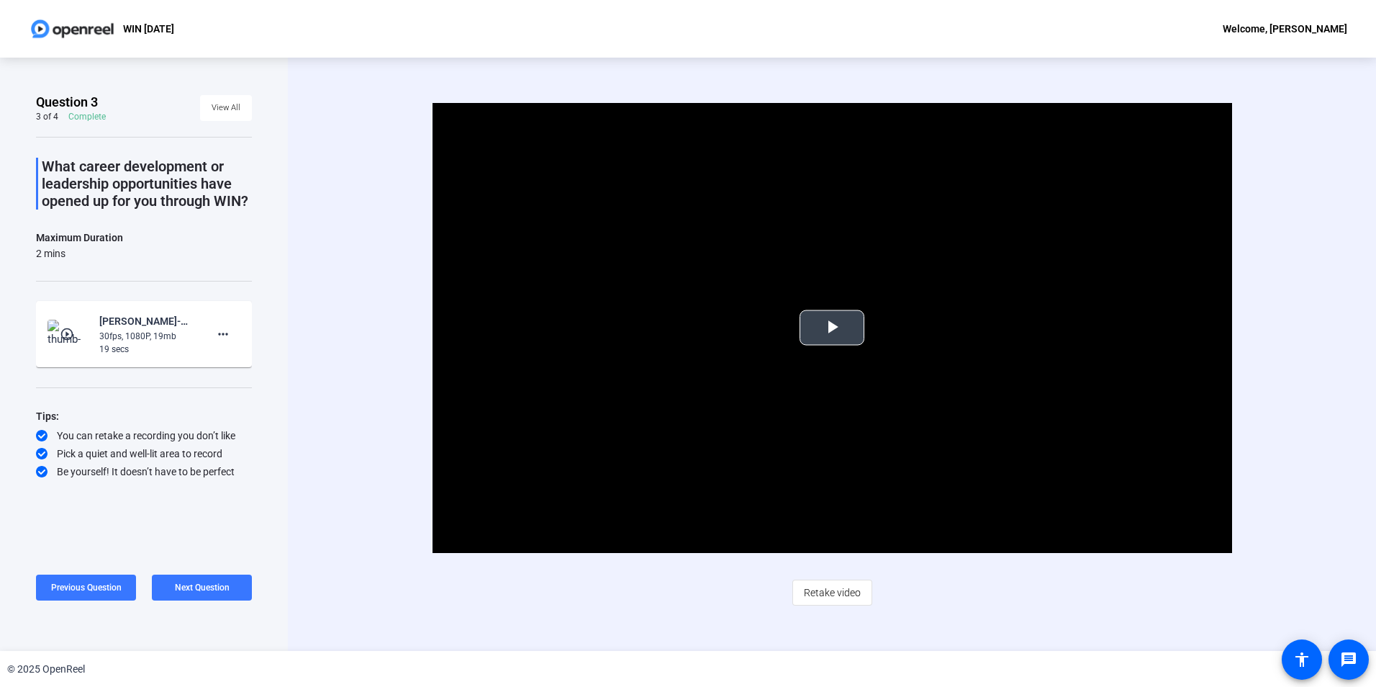
click at [832, 327] on span "Video Player" at bounding box center [832, 327] width 0 height 0
drag, startPoint x: 209, startPoint y: 582, endPoint x: 227, endPoint y: 587, distance: 18.0
click at [209, 583] on span "Next Question" at bounding box center [202, 588] width 55 height 12
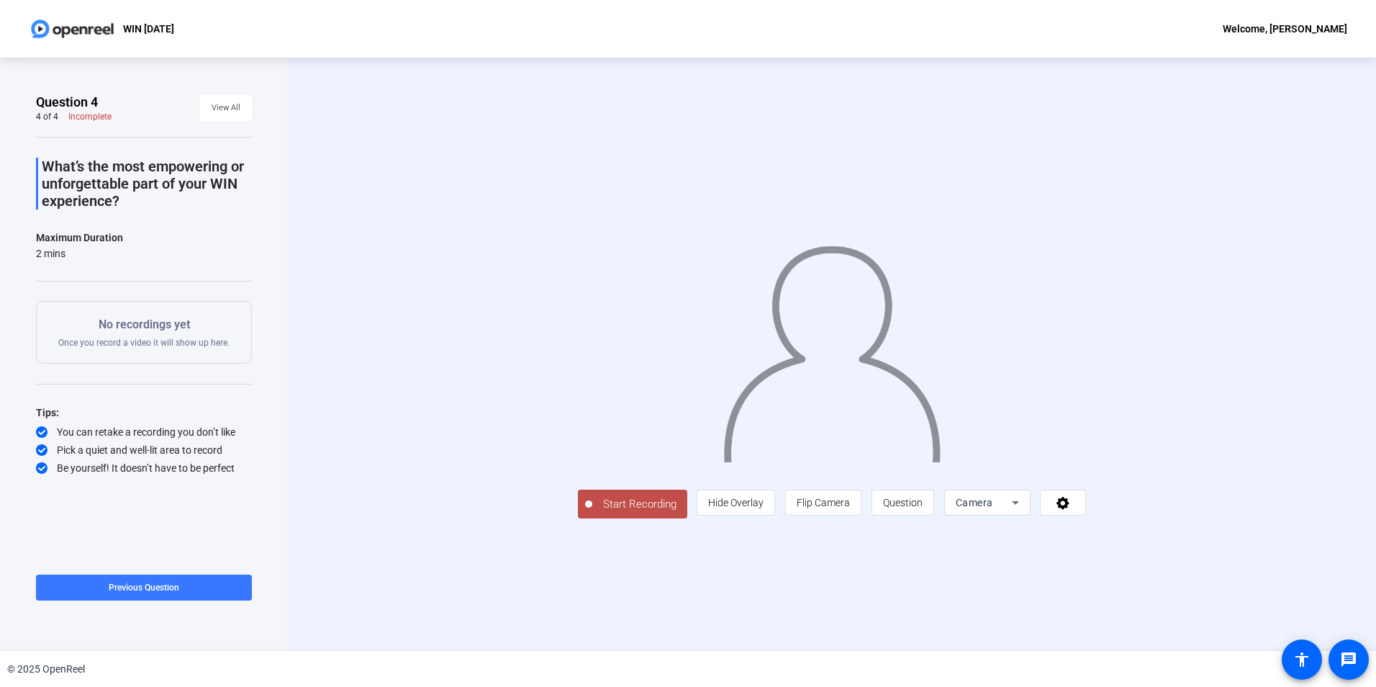
drag, startPoint x: 476, startPoint y: 587, endPoint x: 466, endPoint y: 592, distance: 11.0
click at [592, 512] on span "Start Recording" at bounding box center [639, 504] width 95 height 17
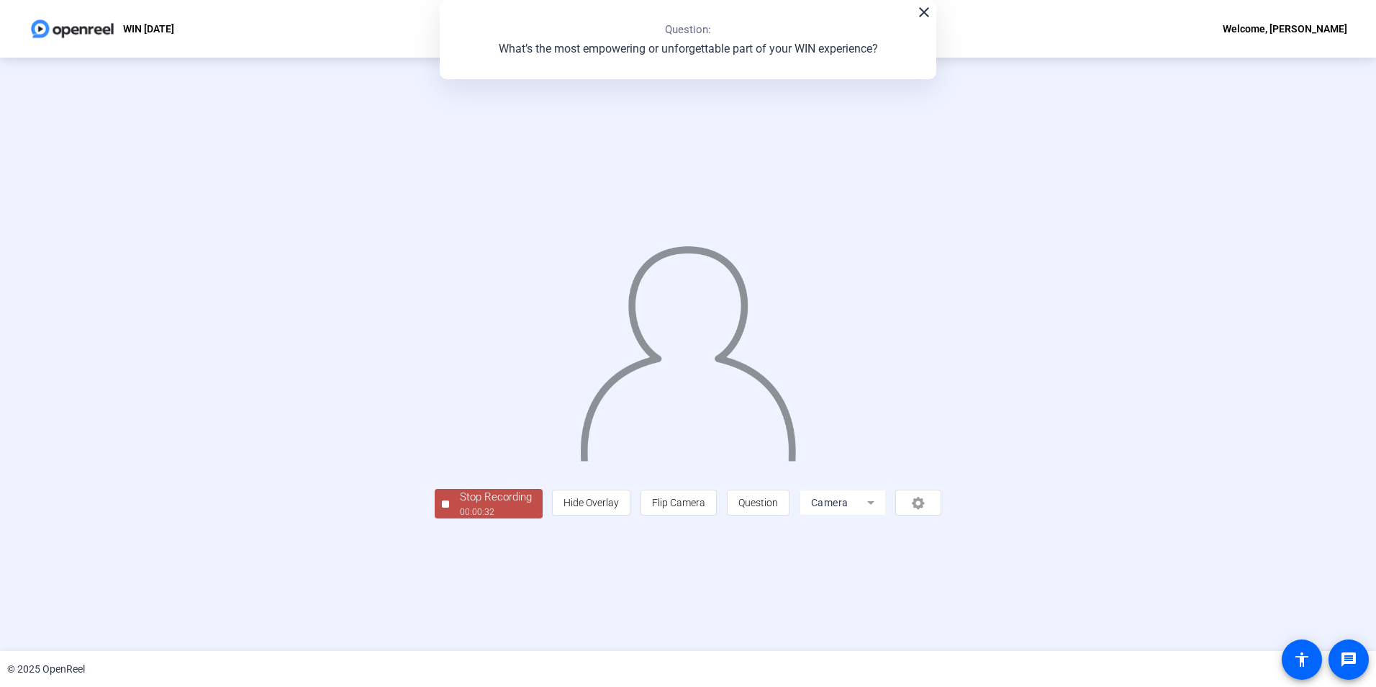
click at [460, 505] on div "Stop Recording" at bounding box center [496, 497] width 72 height 17
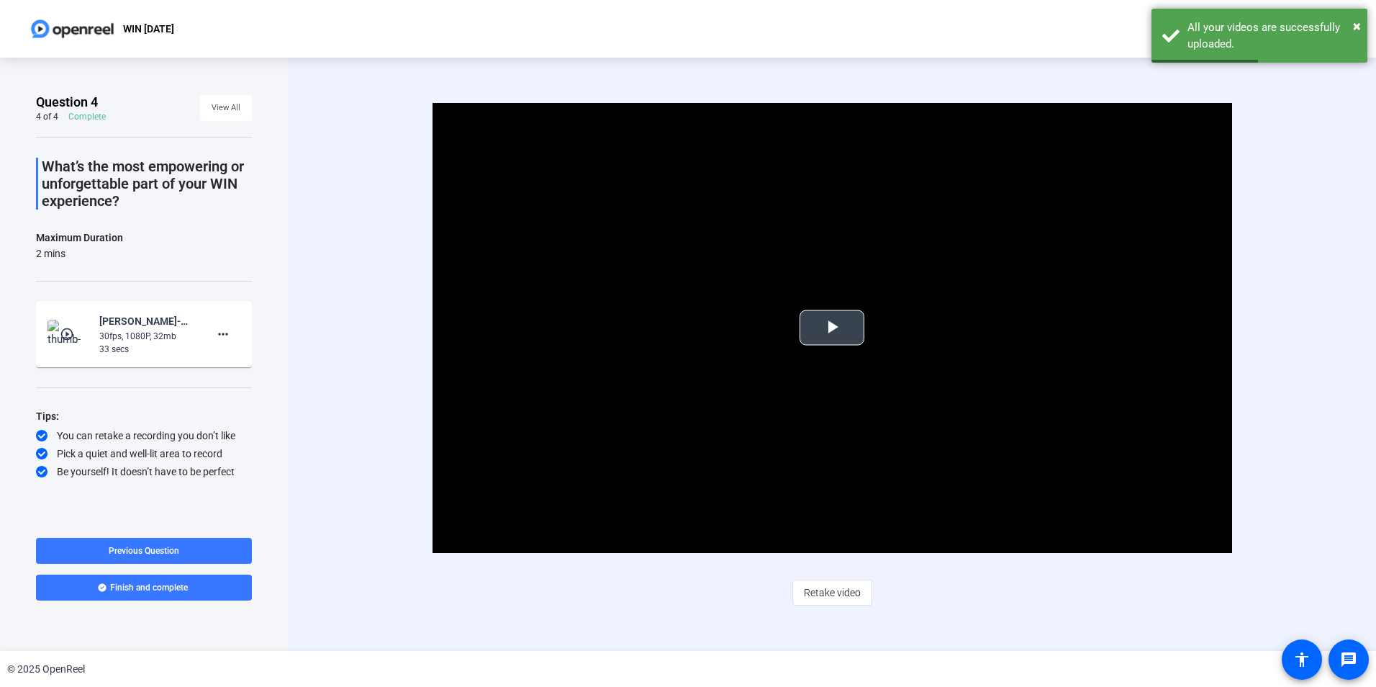
click at [832, 327] on span "Video Player" at bounding box center [832, 327] width 0 height 0
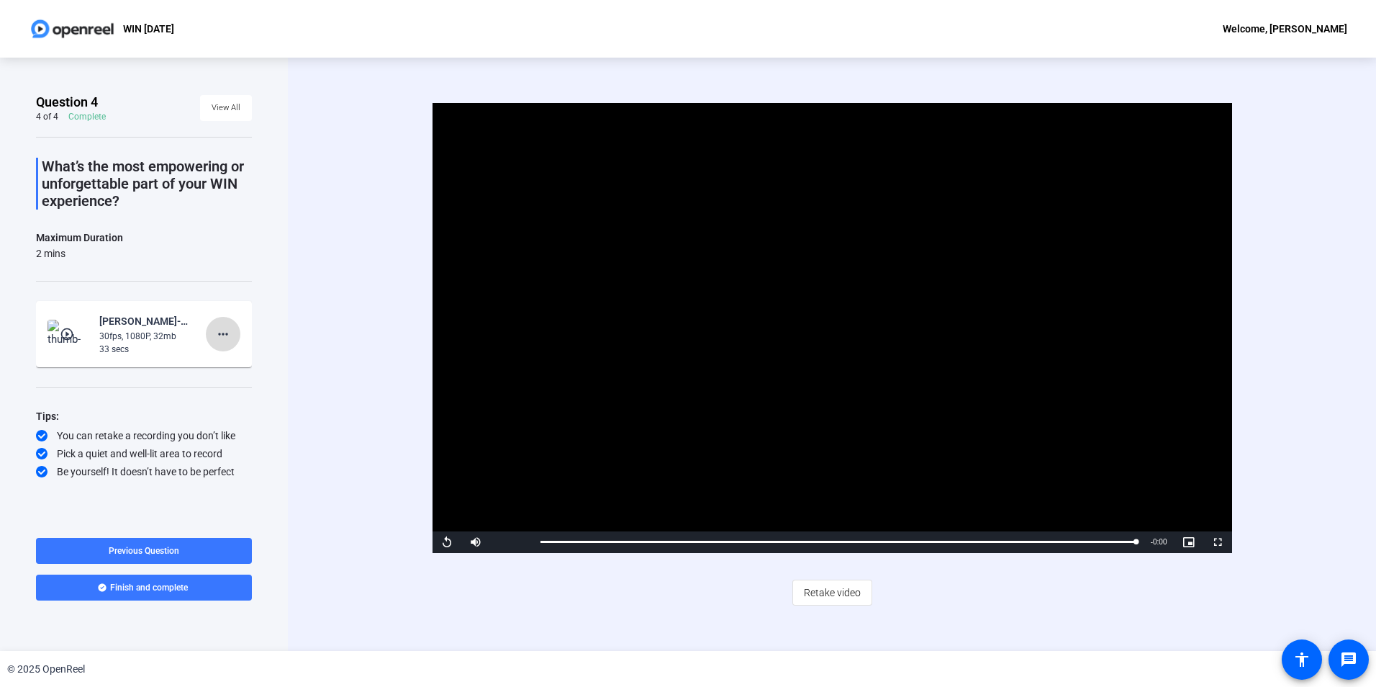
click at [227, 327] on mat-icon "more_horiz" at bounding box center [222, 333] width 17 height 17
click at [250, 364] on span "Delete clip" at bounding box center [246, 364] width 58 height 17
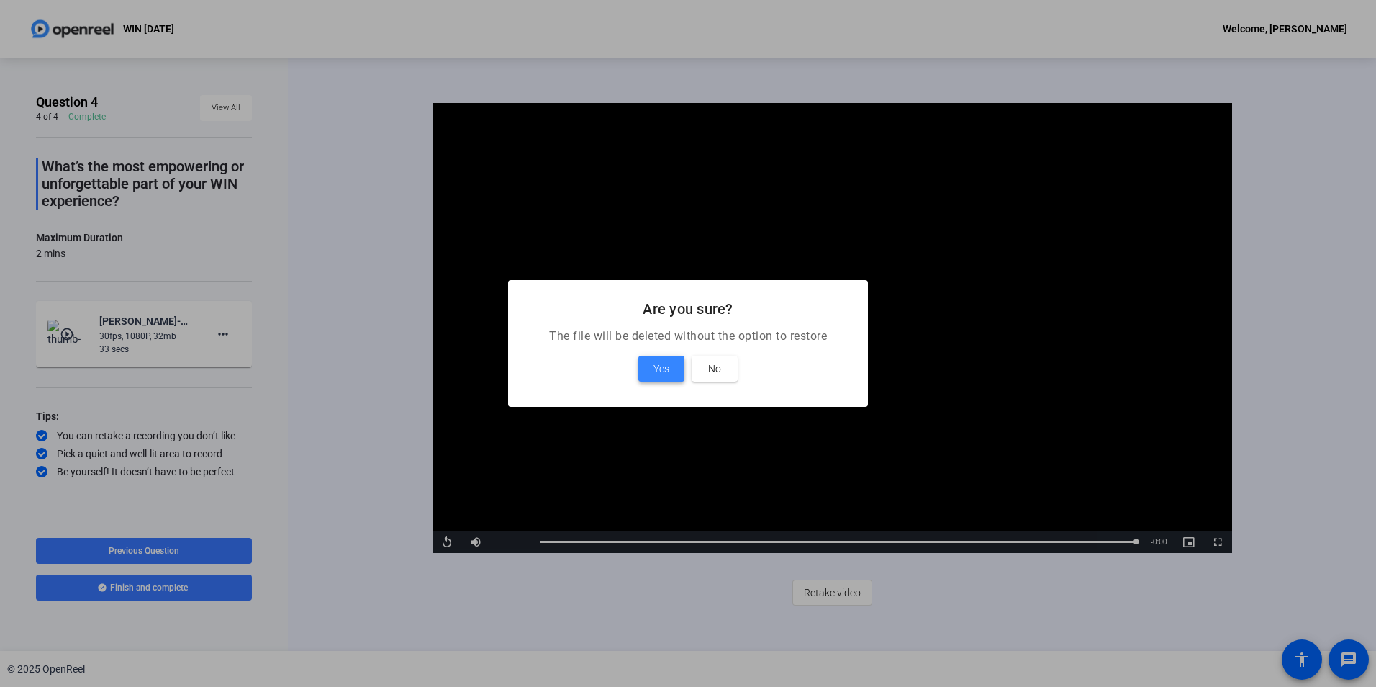
drag, startPoint x: 662, startPoint y: 370, endPoint x: 652, endPoint y: 374, distance: 10.7
click at [656, 371] on span "Yes" at bounding box center [662, 368] width 16 height 17
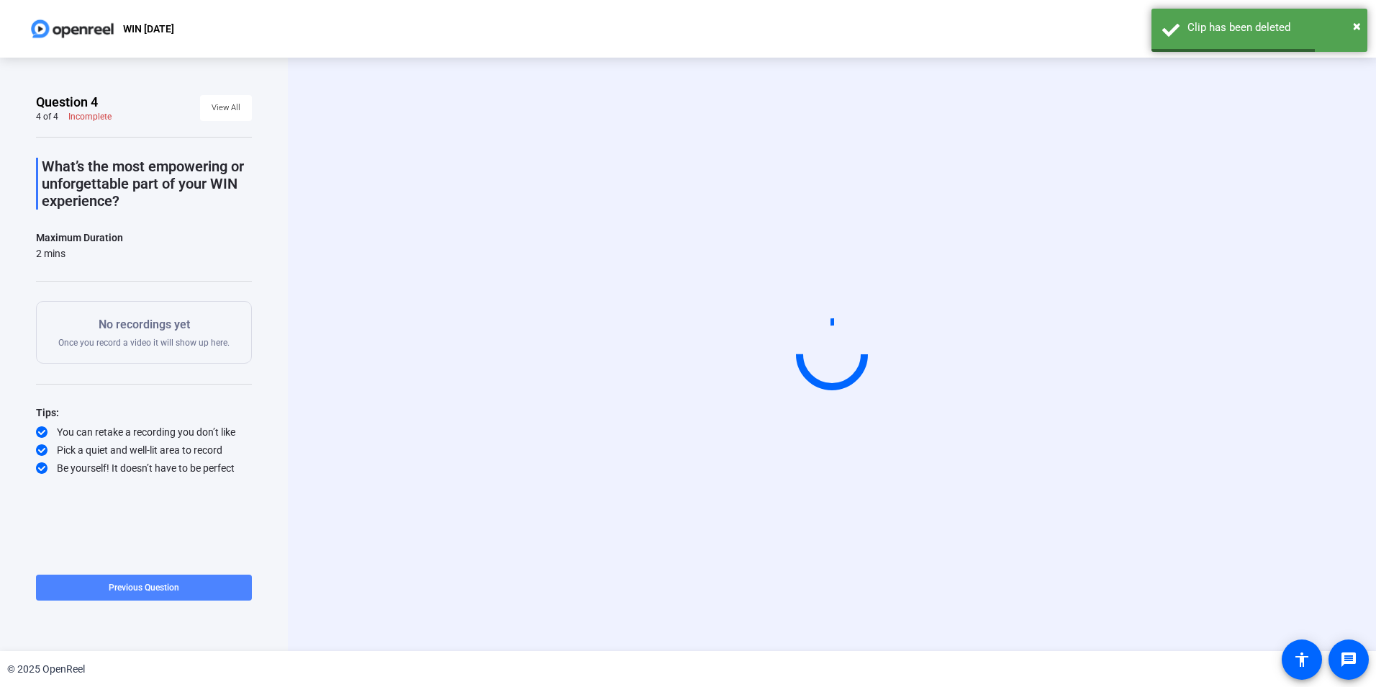
click at [151, 587] on span "Previous Question" at bounding box center [144, 587] width 71 height 10
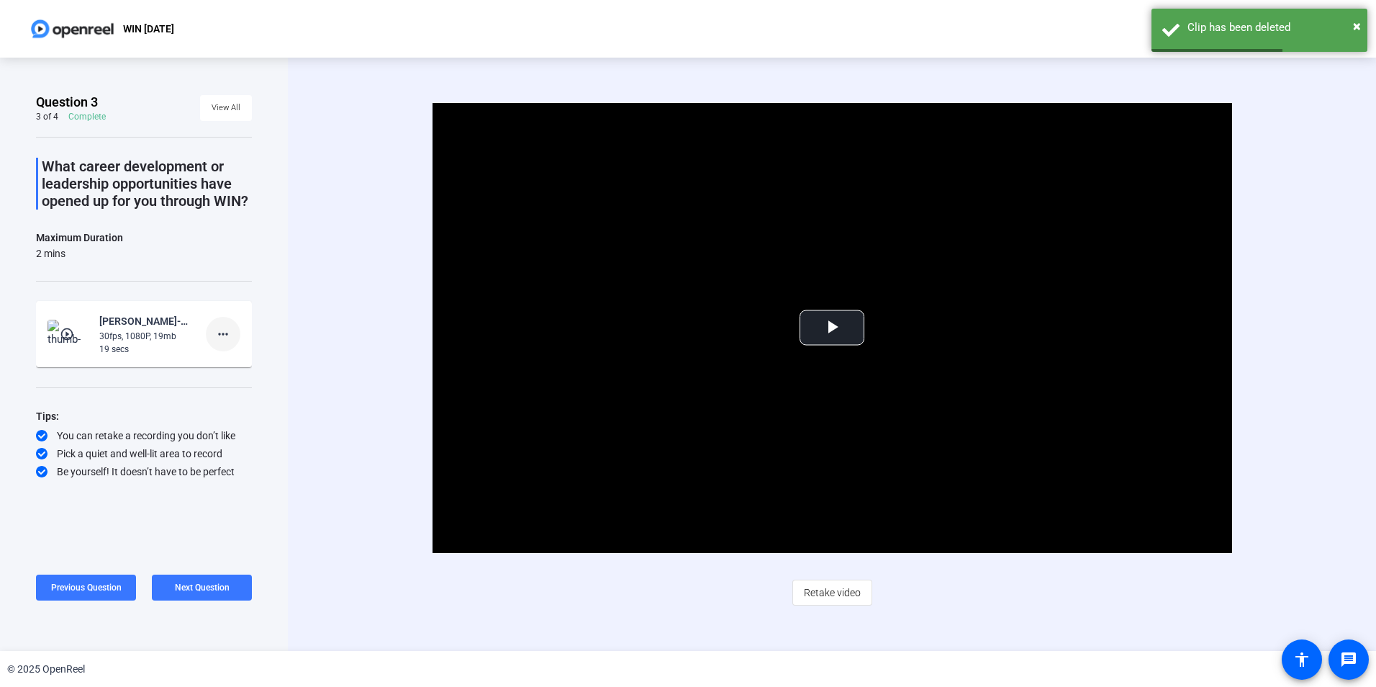
click at [219, 326] on mat-icon "more_horiz" at bounding box center [222, 333] width 17 height 17
click at [243, 362] on span "Delete clip" at bounding box center [246, 364] width 58 height 17
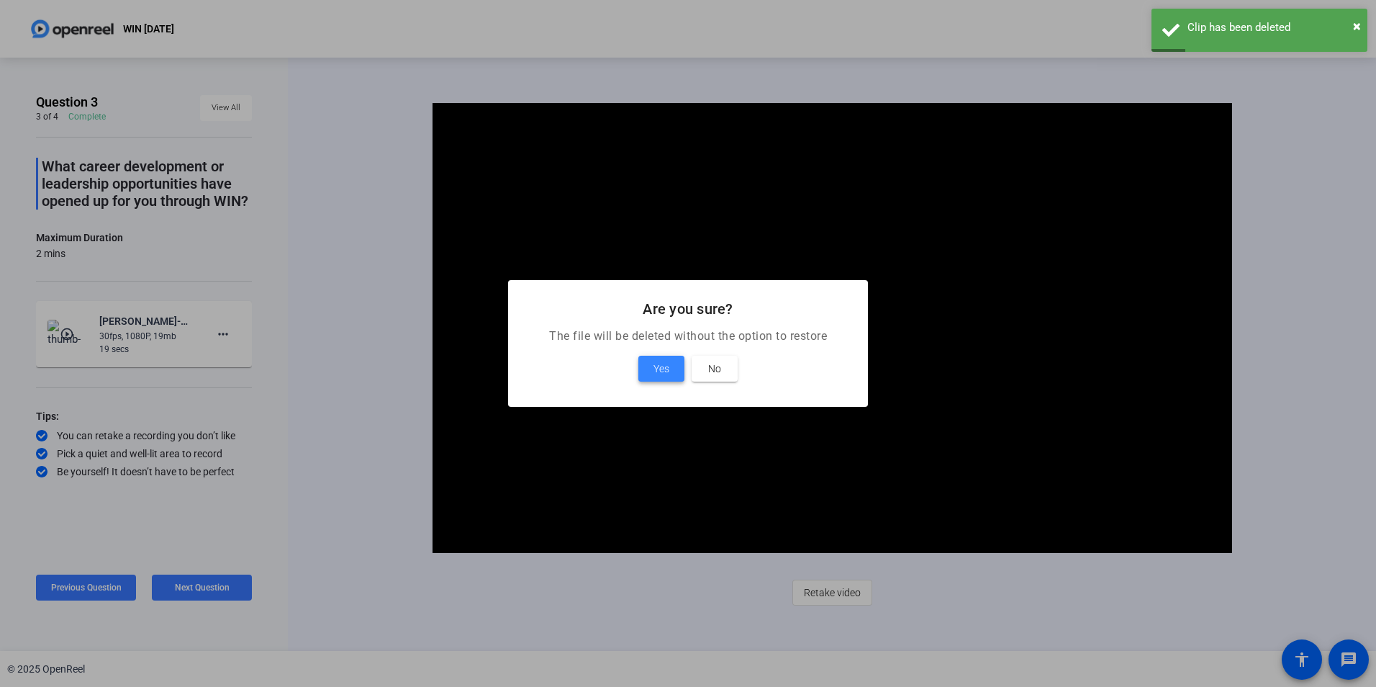
drag, startPoint x: 659, startPoint y: 364, endPoint x: 600, endPoint y: 410, distance: 74.9
click at [654, 364] on span "Yes" at bounding box center [662, 368] width 16 height 17
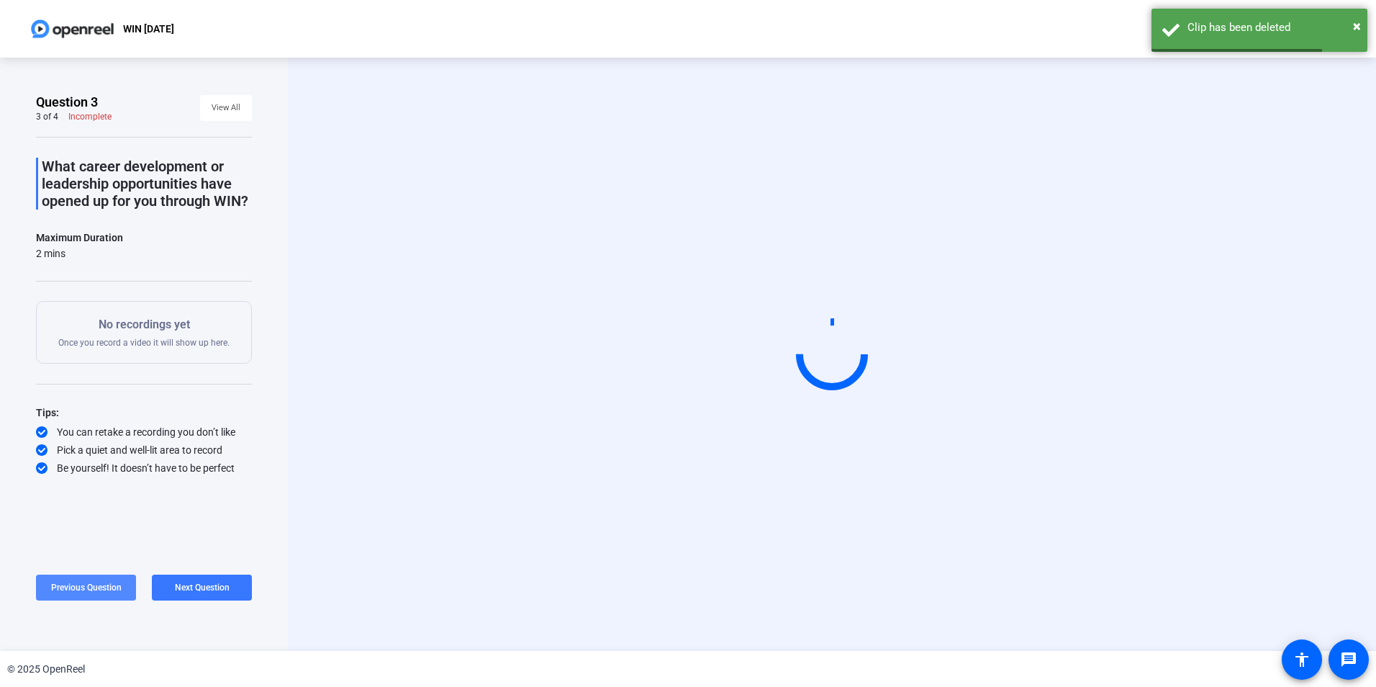
drag, startPoint x: 127, startPoint y: 584, endPoint x: 130, endPoint y: 577, distance: 7.8
click at [127, 583] on span at bounding box center [86, 587] width 100 height 35
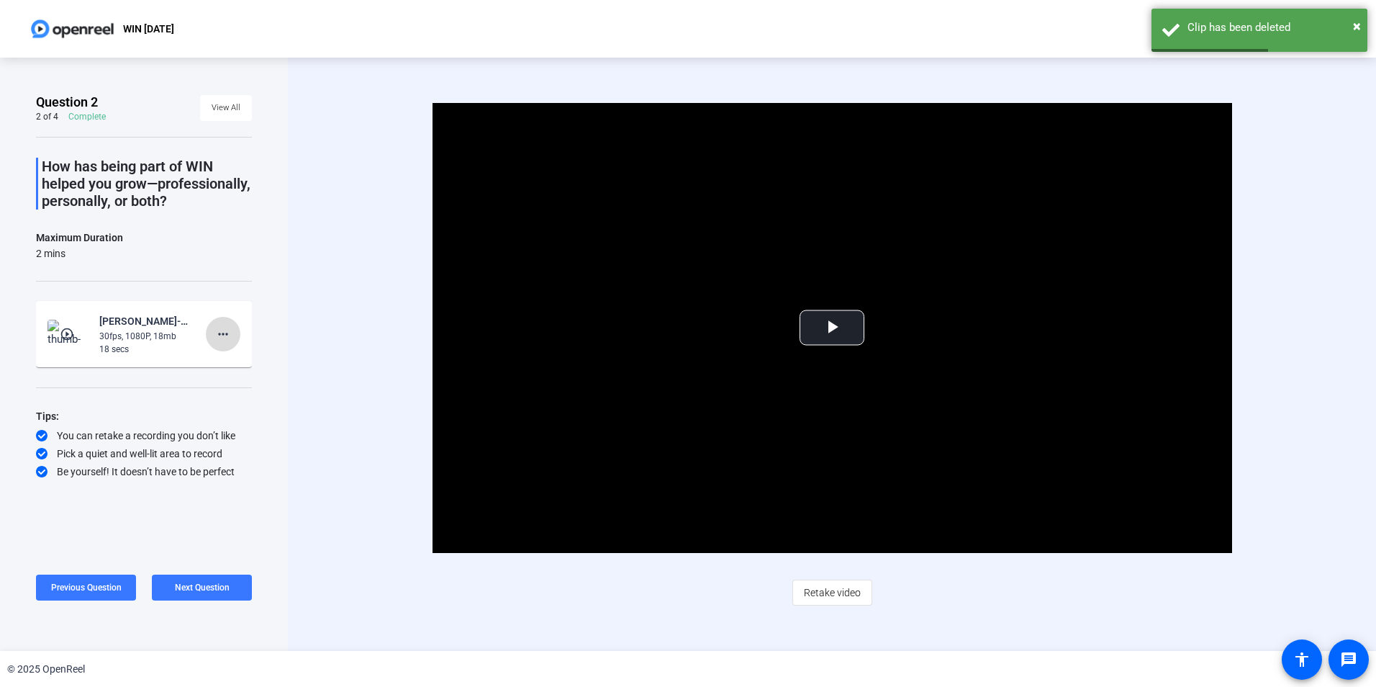
click at [224, 343] on mat-icon "more_horiz" at bounding box center [222, 333] width 17 height 17
click at [253, 384] on span "Delete clip" at bounding box center [246, 381] width 58 height 17
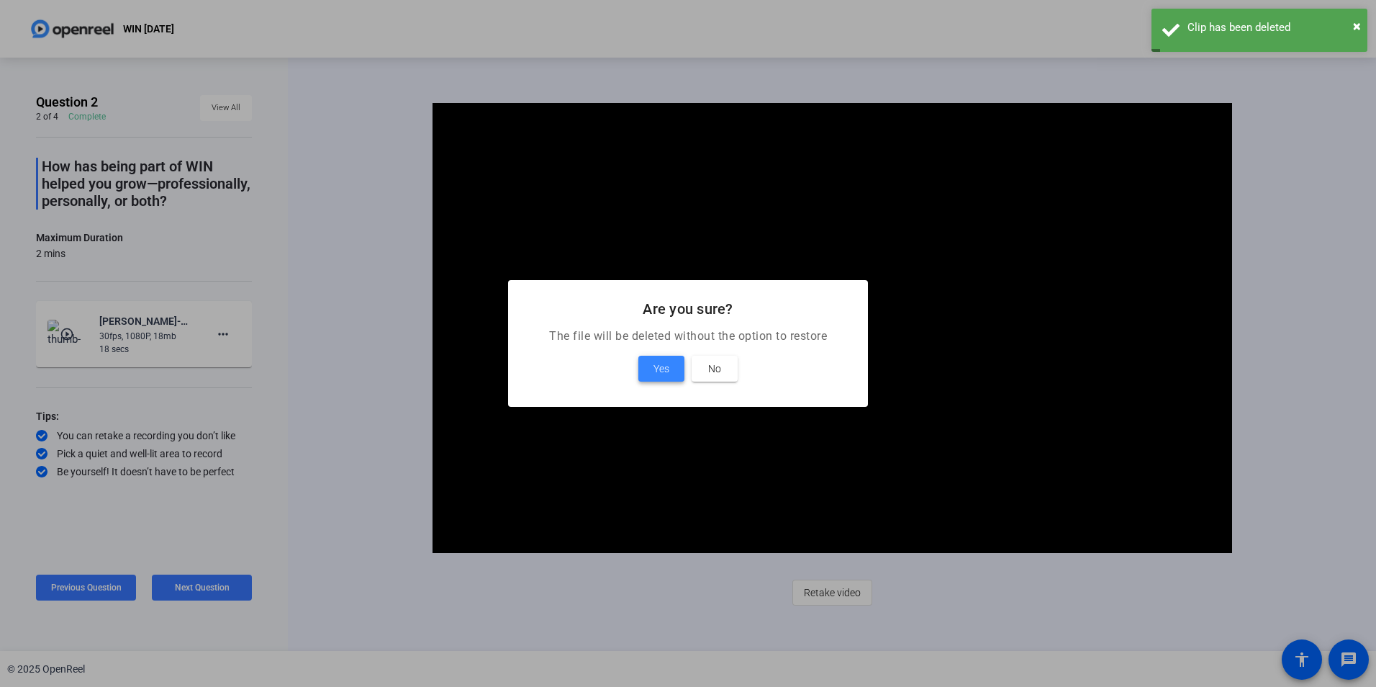
drag, startPoint x: 662, startPoint y: 369, endPoint x: 636, endPoint y: 378, distance: 27.5
click at [657, 369] on span "Yes" at bounding box center [662, 368] width 16 height 17
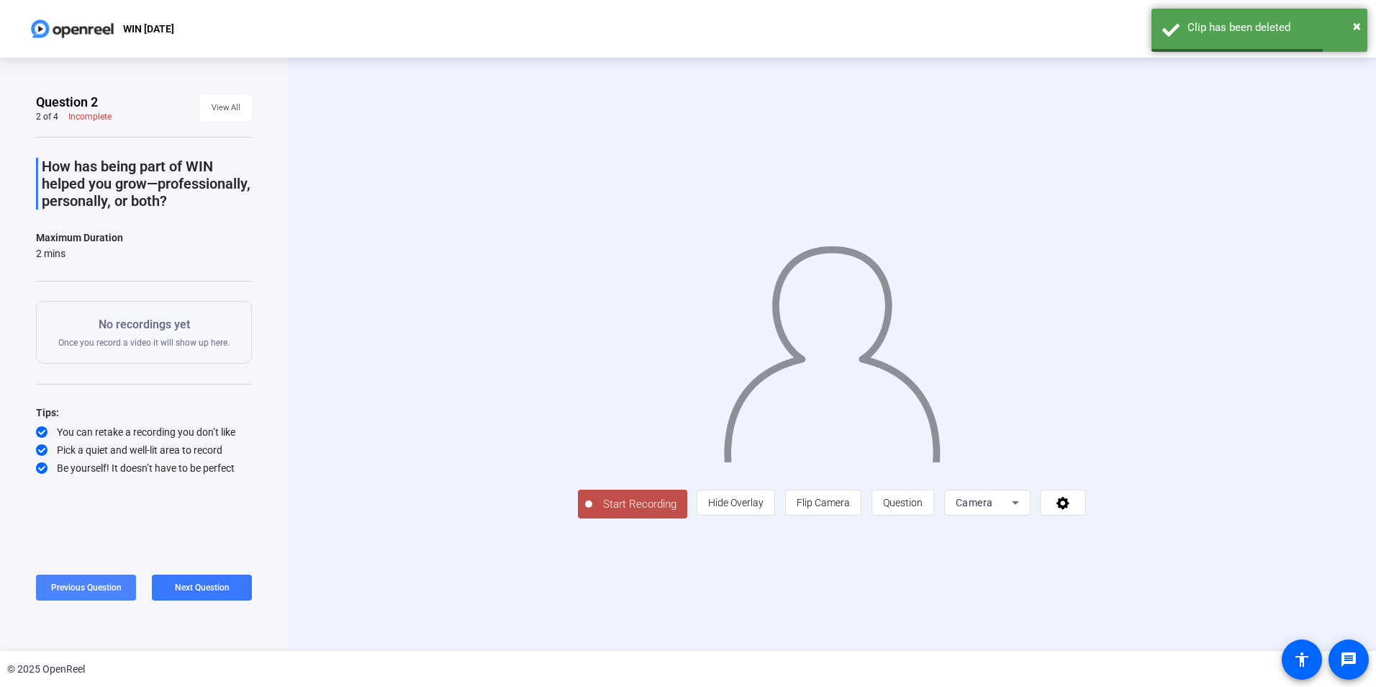
drag, startPoint x: 105, startPoint y: 584, endPoint x: 129, endPoint y: 567, distance: 29.4
click at [108, 582] on span "Previous Question" at bounding box center [86, 587] width 71 height 10
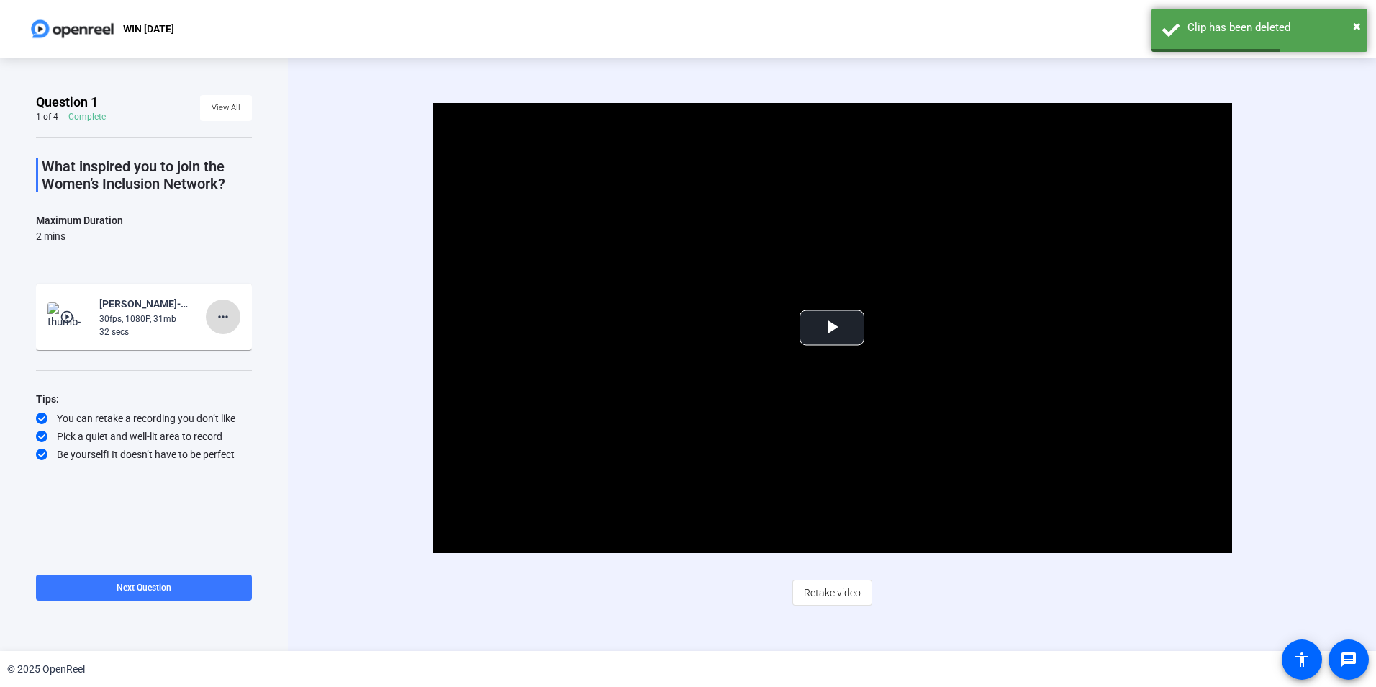
click at [228, 315] on mat-icon "more_horiz" at bounding box center [222, 316] width 17 height 17
click at [256, 347] on span "Delete clip" at bounding box center [246, 346] width 58 height 17
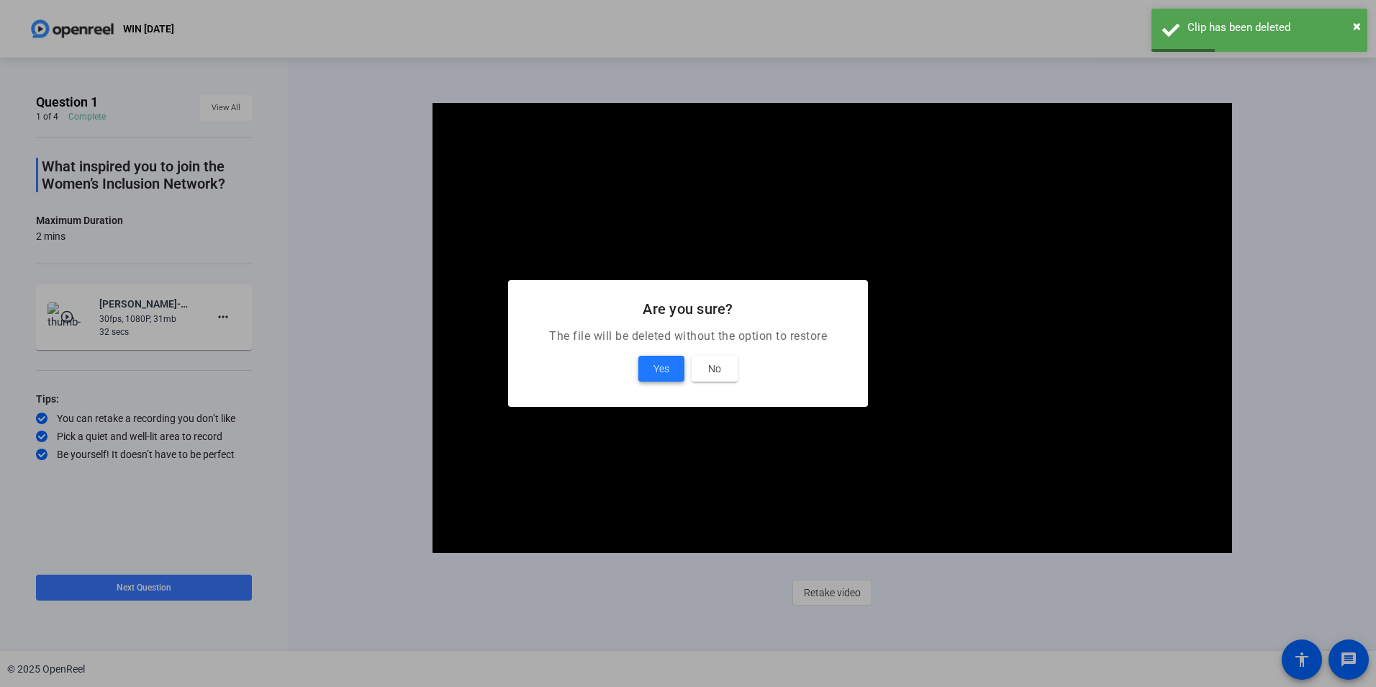
click at [657, 373] on span "Yes" at bounding box center [662, 368] width 16 height 17
